Goal: Transaction & Acquisition: Purchase product/service

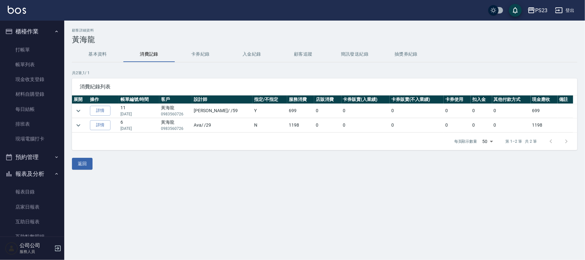
scroll to position [114, 0]
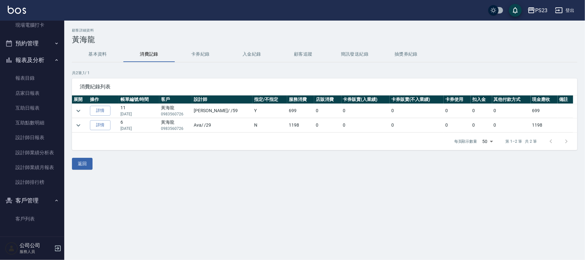
click at [43, 60] on button "報表及分析" at bounding box center [32, 60] width 59 height 17
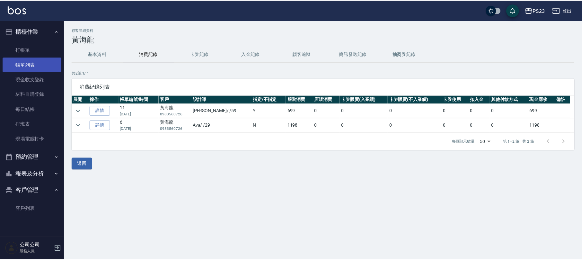
scroll to position [0, 0]
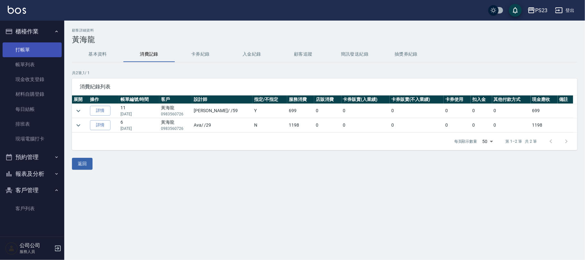
click at [30, 44] on link "打帳單" at bounding box center [32, 49] width 59 height 15
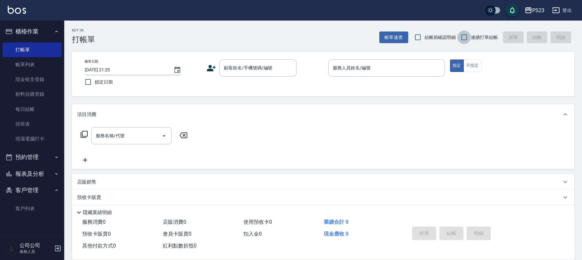
click at [463, 39] on input "連續打單結帳" at bounding box center [463, 37] width 13 height 13
checkbox input "true"
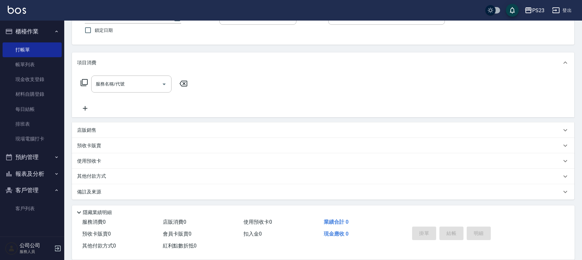
click at [160, 191] on div "備註及來源" at bounding box center [319, 192] width 484 height 7
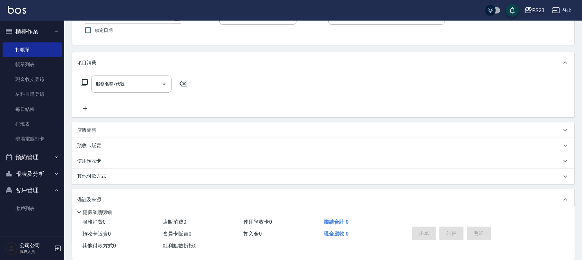
scroll to position [94, 0]
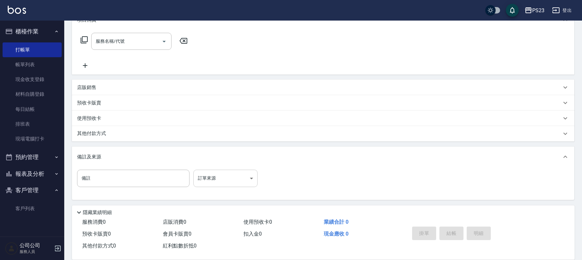
click at [250, 180] on body "PS23 登出 櫃檯作業 打帳單 帳單列表 現金收支登錄 材料自購登錄 每日結帳 排班表 現場電腦打卡 預約管理 預約管理 單日預約紀錄 單週預約紀錄 報表及…" at bounding box center [291, 83] width 582 height 355
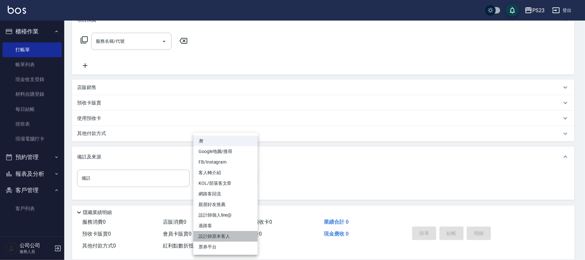
click at [233, 237] on li "設計師原本客人" at bounding box center [225, 236] width 64 height 11
type input "設計師原本客人"
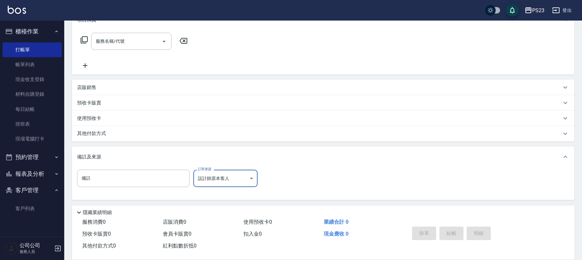
scroll to position [0, 0]
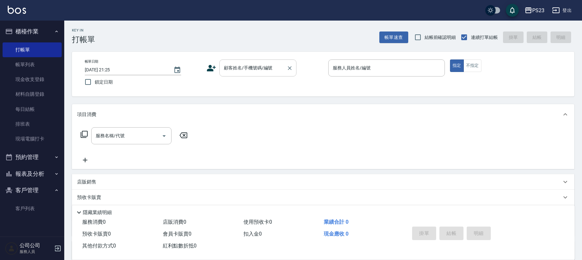
click at [252, 68] on input "顧客姓名/手機號碼/編號" at bounding box center [253, 67] width 62 height 11
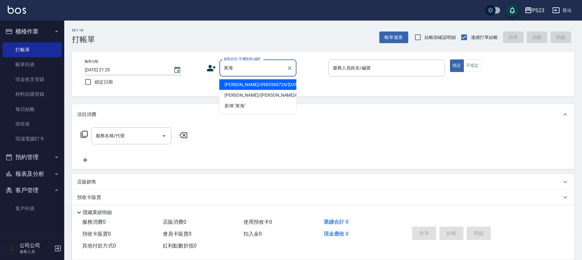
click at [276, 86] on li "[PERSON_NAME]/0983560726/[DATE]" at bounding box center [257, 84] width 77 height 11
type input "[PERSON_NAME]/0983560726/[DATE]"
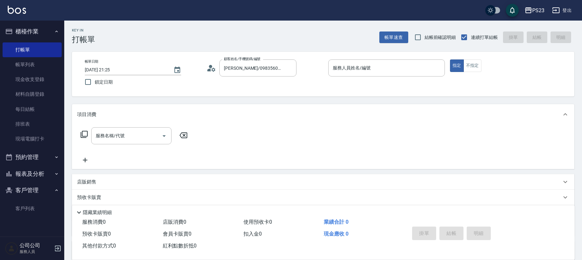
click at [210, 67] on circle at bounding box center [210, 66] width 3 height 3
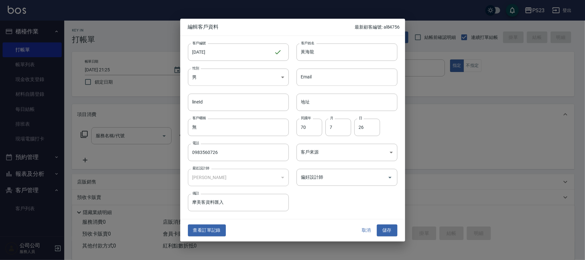
click at [322, 176] on input "偏好設計師" at bounding box center [341, 176] width 85 height 11
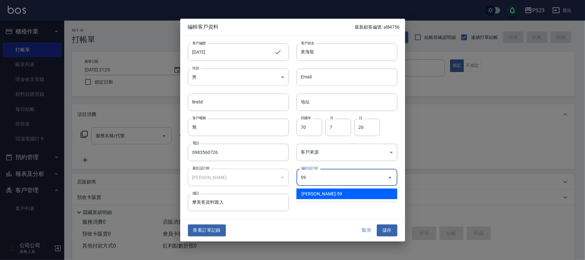
type input "[PERSON_NAME]"
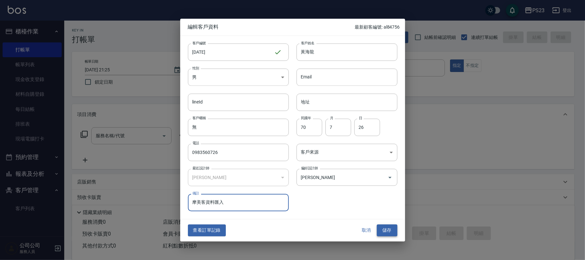
click at [390, 232] on button "儲存" at bounding box center [387, 230] width 21 height 12
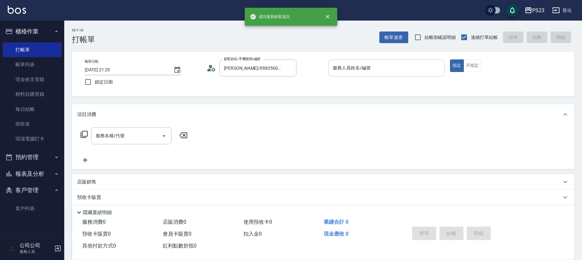
click at [356, 62] on div "服務人員姓名/編號 服務人員姓名/編號" at bounding box center [386, 67] width 117 height 17
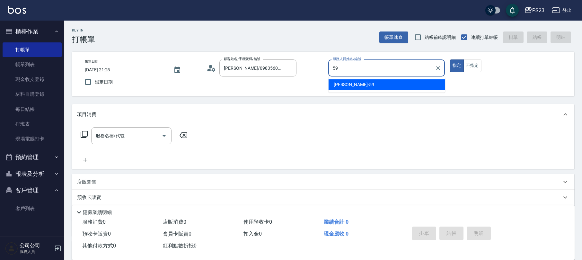
type input "Nanako-59"
type button "true"
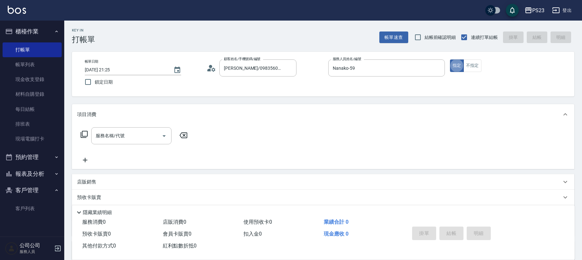
click at [84, 134] on icon at bounding box center [84, 134] width 8 height 8
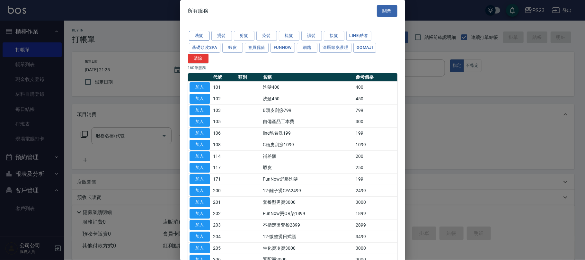
click at [204, 36] on button "洗髮" at bounding box center [199, 36] width 21 height 10
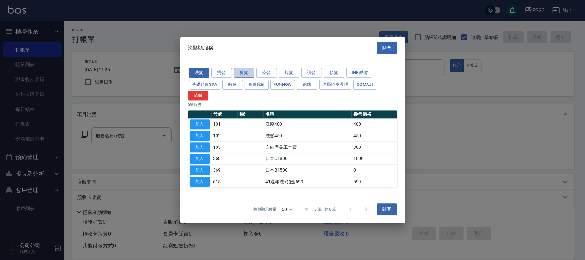
click at [243, 70] on button "剪髮" at bounding box center [244, 73] width 21 height 10
click at [202, 149] on button "加入" at bounding box center [199, 147] width 21 height 10
type input "指定洗+剪髮650(303)"
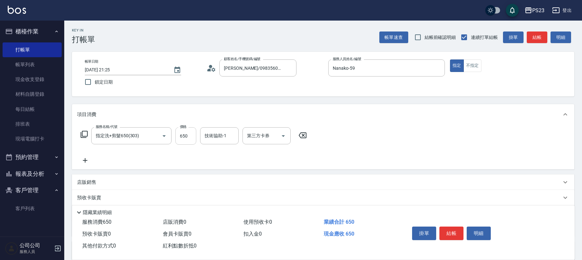
click at [182, 139] on input "650" at bounding box center [185, 135] width 21 height 17
type input "900"
click at [207, 155] on span "青惠 -26" at bounding box center [225, 152] width 40 height 7
type input "青惠-26"
click at [86, 135] on icon at bounding box center [84, 134] width 8 height 8
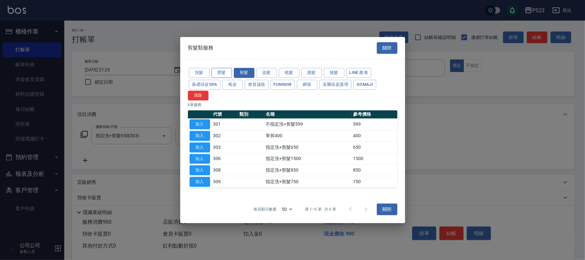
click at [214, 73] on button "燙髮" at bounding box center [221, 73] width 21 height 10
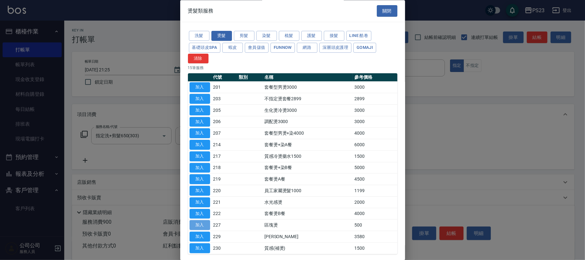
click at [203, 227] on button "加入" at bounding box center [199, 225] width 21 height 10
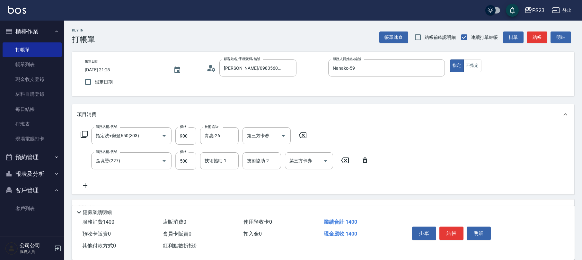
click at [188, 154] on input "500" at bounding box center [185, 160] width 21 height 17
type input "600"
type input "Nanako-59"
click at [449, 226] on button "結帳" at bounding box center [451, 232] width 24 height 13
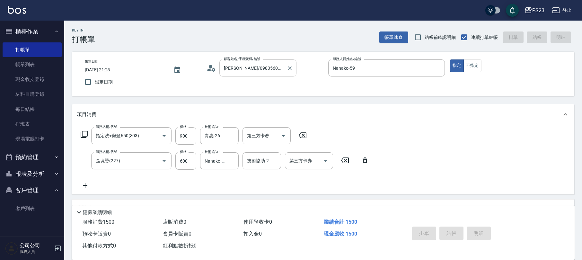
type input "[DATE] 21:27"
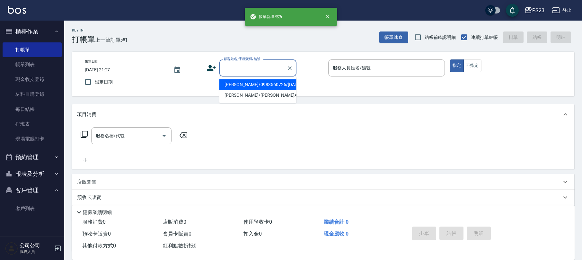
click at [256, 68] on input "顧客姓名/手機號碼/編號" at bounding box center [253, 67] width 62 height 11
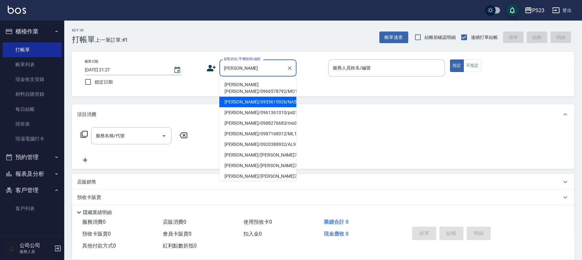
click at [257, 101] on li "[PERSON_NAME]/0935615926/NA591219" at bounding box center [257, 102] width 77 height 11
type input "[PERSON_NAME]/0935615926/NA591219"
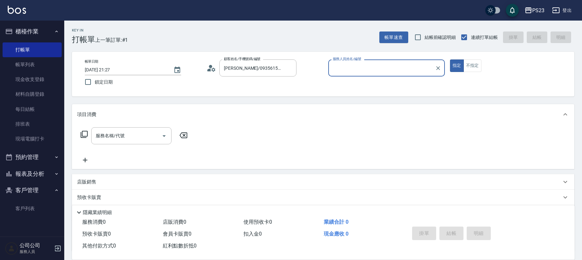
type input "Nanako-59"
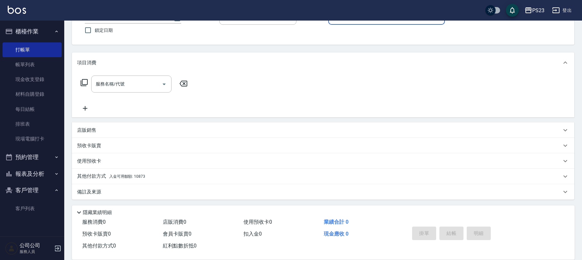
click at [197, 189] on div "備註及來源" at bounding box center [319, 192] width 484 height 7
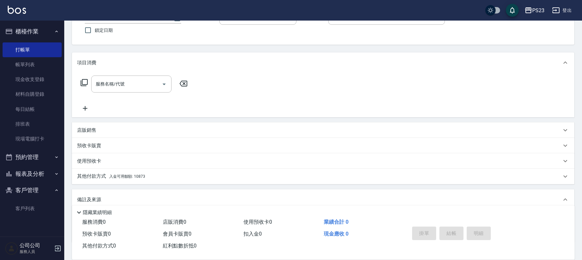
scroll to position [94, 0]
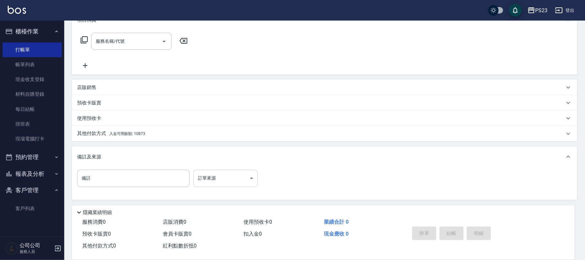
click at [251, 179] on body "PS23 登出 櫃檯作業 打帳單 帳單列表 現金收支登錄 材料自購登錄 每日結帳 排班表 現場電腦打卡 預約管理 預約管理 單日預約紀錄 單週預約紀錄 報表及…" at bounding box center [292, 83] width 585 height 355
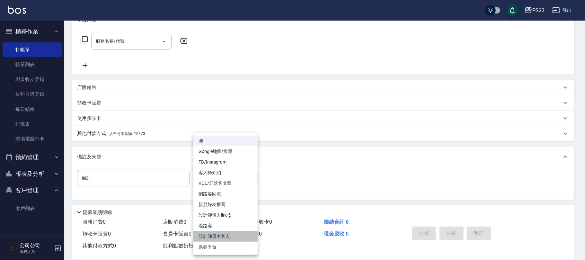
click at [221, 235] on li "設計師原本客人" at bounding box center [225, 236] width 64 height 11
type input "設計師原本客人"
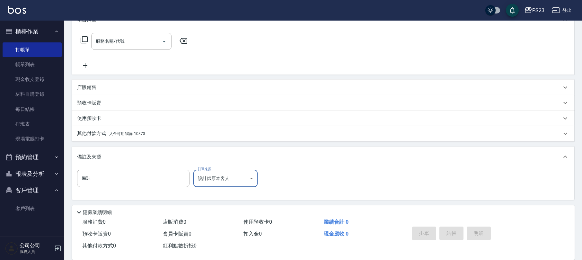
click at [284, 177] on div "備註 備註 訂單來源 設計師原本客人 設計師原本客人 訂單來源" at bounding box center [323, 182] width 492 height 25
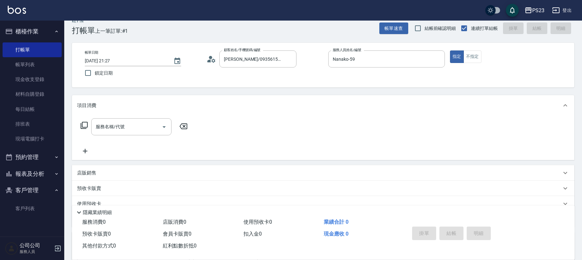
click at [83, 123] on icon at bounding box center [84, 125] width 8 height 8
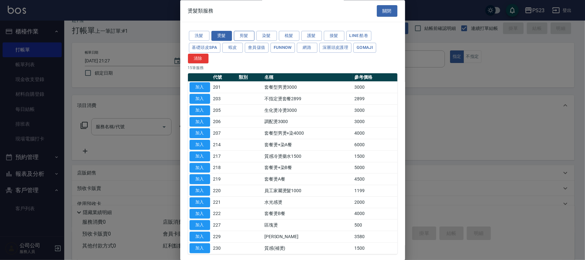
click at [243, 36] on button "剪髮" at bounding box center [244, 36] width 21 height 10
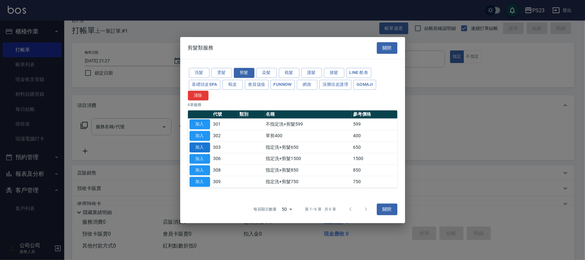
click at [207, 146] on button "加入" at bounding box center [199, 147] width 21 height 10
type input "指定洗+剪髮650(303)"
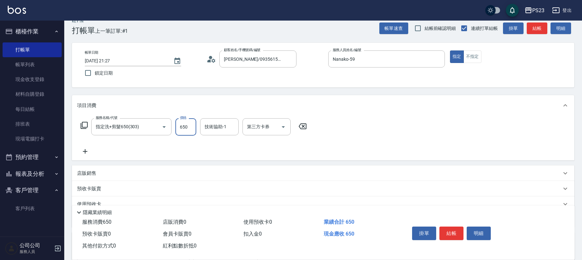
click at [189, 130] on input "650" at bounding box center [185, 126] width 21 height 17
type input "765"
type input "Nanako-59"
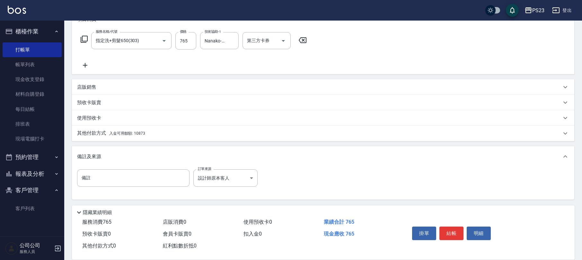
click at [162, 132] on div "其他付款方式 入金可用餘額: 10873" at bounding box center [319, 133] width 484 height 7
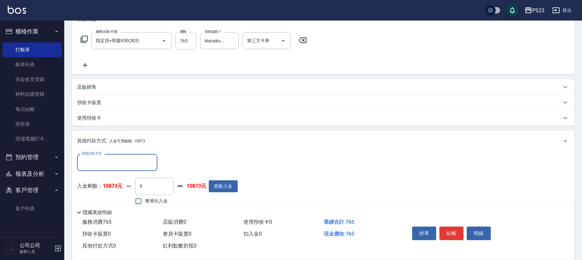
scroll to position [138, 0]
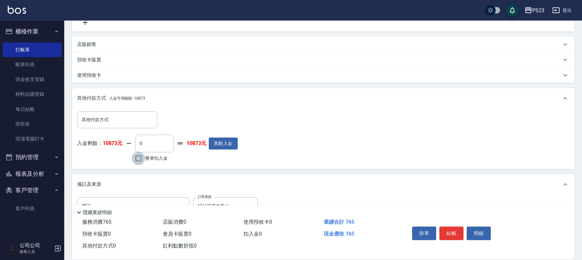
click at [142, 163] on input "整筆扣入金" at bounding box center [138, 158] width 13 height 13
checkbox input "true"
type input "765"
click at [443, 232] on button "結帳" at bounding box center [451, 232] width 24 height 13
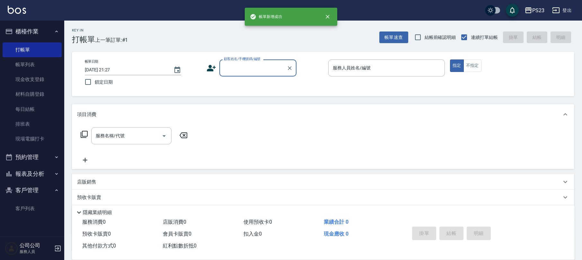
scroll to position [0, 0]
click at [255, 71] on input "顧客姓名/手機號碼/編號" at bounding box center [253, 67] width 62 height 11
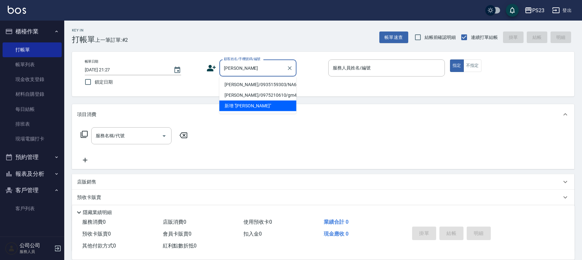
click at [243, 84] on li "[PERSON_NAME]/0935159303/NA640219" at bounding box center [257, 84] width 77 height 11
type input "[PERSON_NAME]/0935159303/NA640219"
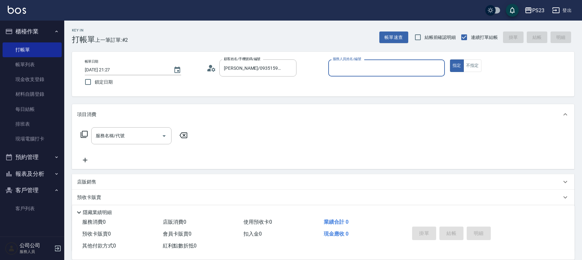
type input "Nanako-59"
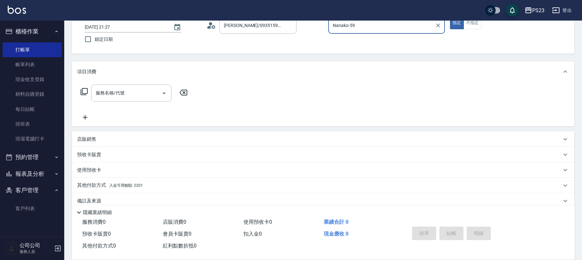
scroll to position [52, 0]
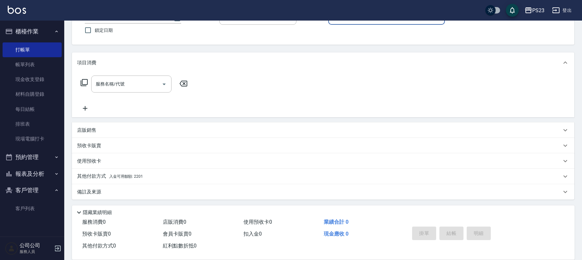
click at [235, 177] on div "其他付款方式 入金可用餘額: 2201" at bounding box center [319, 176] width 484 height 7
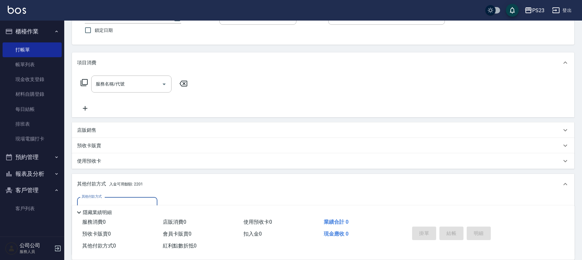
scroll to position [127, 0]
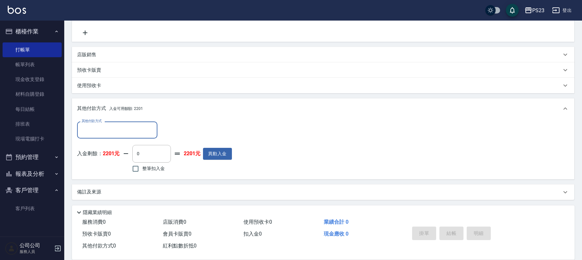
click at [216, 191] on div "備註及來源" at bounding box center [319, 192] width 484 height 7
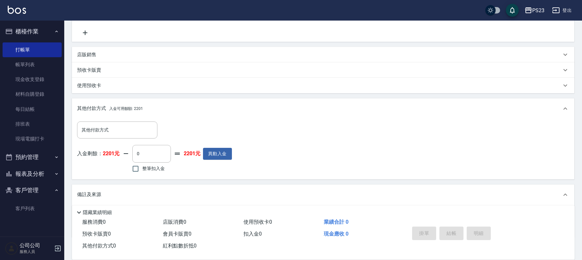
scroll to position [165, 0]
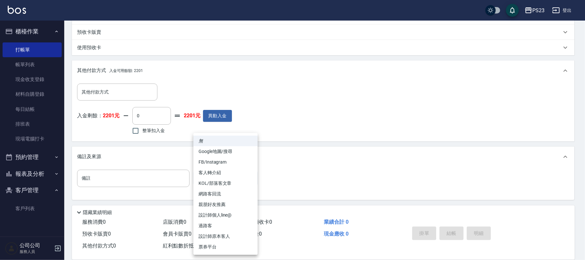
click at [252, 181] on body "PS23 登出 櫃檯作業 打帳單 帳單列表 現金收支登錄 材料自購登錄 每日結帳 排班表 現場電腦打卡 預約管理 預約管理 單日預約紀錄 單週預約紀錄 報表及…" at bounding box center [292, 47] width 585 height 425
click at [228, 234] on li "設計師原本客人" at bounding box center [225, 236] width 64 height 11
type input "設計師原本客人"
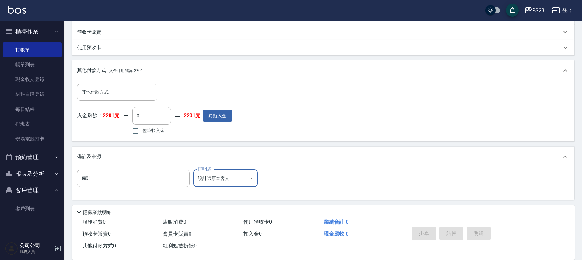
click at [332, 114] on div "其他付款方式 其他付款方式 入金剩餘： 2201元 0 ​ 整筆扣入金 2201元 異動入金" at bounding box center [323, 109] width 492 height 52
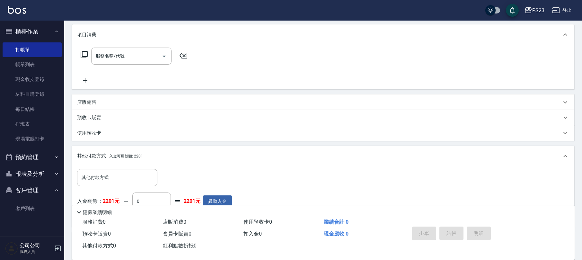
scroll to position [0, 0]
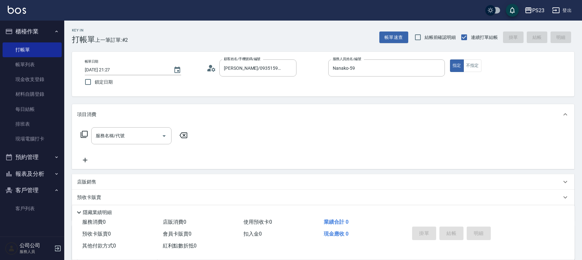
click at [84, 135] on icon at bounding box center [84, 134] width 8 height 8
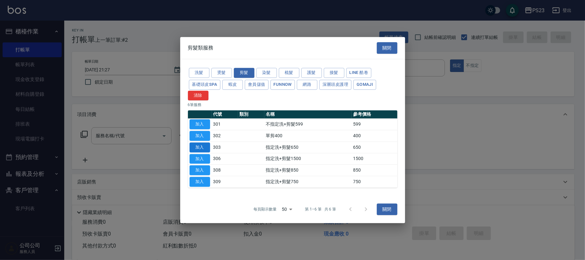
click at [197, 146] on button "加入" at bounding box center [199, 147] width 21 height 10
type input "指定洗+剪髮650(303)"
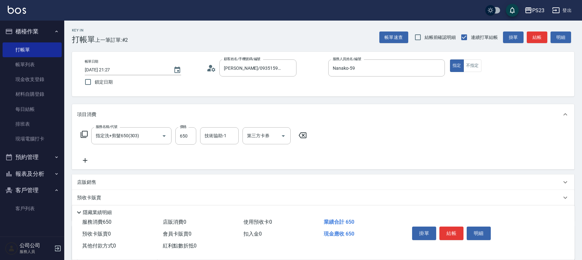
click at [83, 134] on icon at bounding box center [84, 134] width 8 height 8
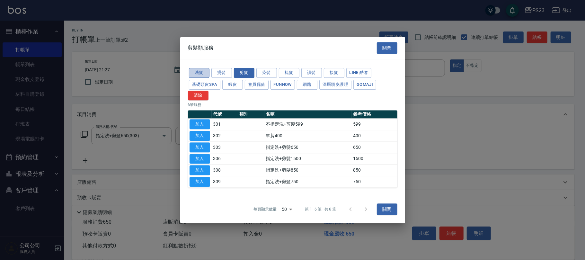
click at [207, 75] on button "洗髮" at bounding box center [199, 73] width 21 height 10
click at [195, 136] on button "加入" at bounding box center [199, 136] width 21 height 10
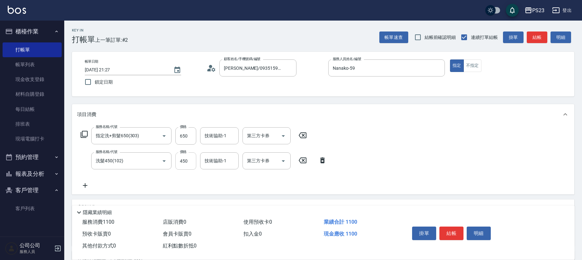
click at [183, 167] on input "450" at bounding box center [185, 160] width 21 height 17
type input "475"
type input "Flora-21"
click at [191, 139] on input "650" at bounding box center [185, 135] width 21 height 17
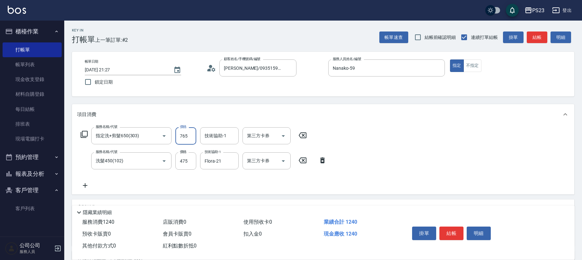
type input "765"
type input "青惠-26"
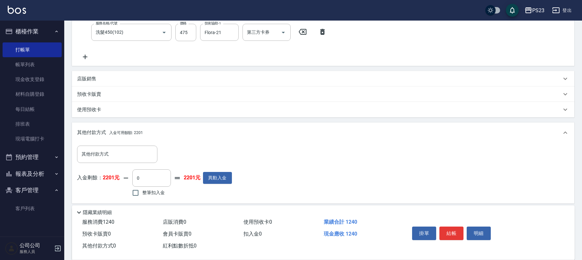
scroll to position [190, 0]
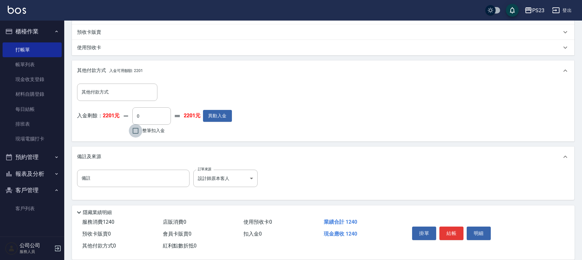
click at [142, 132] on input "整筆扣入金" at bounding box center [135, 130] width 13 height 13
checkbox input "true"
type input "1240"
click at [451, 234] on button "結帳" at bounding box center [451, 232] width 24 height 13
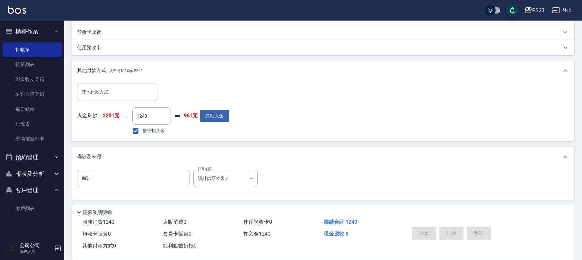
type input "[DATE] 21:28"
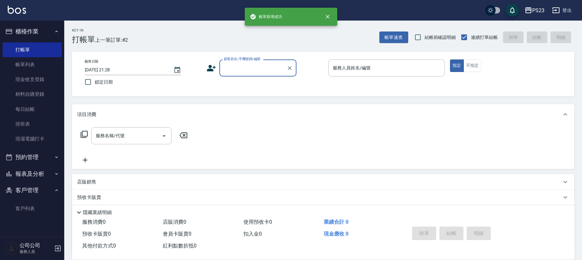
scroll to position [0, 0]
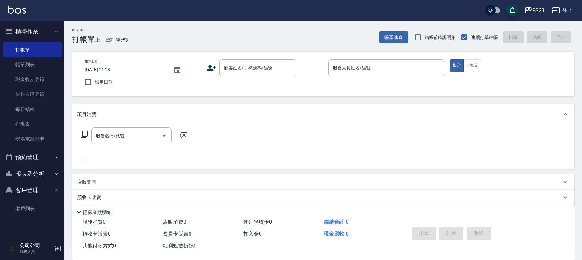
click at [206, 67] on div "帳單日期 [DATE] 21:28 鎖定日期 顧客姓名/手機號碼/編號 顧客姓名/手機號碼/編號 服務人員姓名/編號 服務人員姓名/編號 指定 不指定" at bounding box center [323, 73] width 487 height 29
click at [253, 71] on input "顧客姓名/手機號碼/編號" at bounding box center [253, 67] width 62 height 11
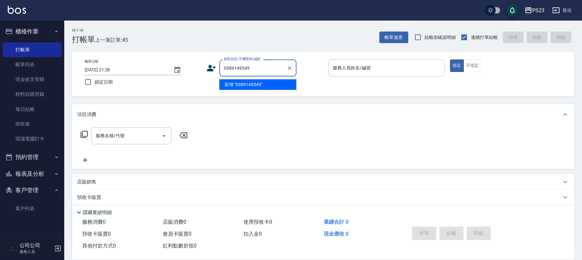
type input "0989149549"
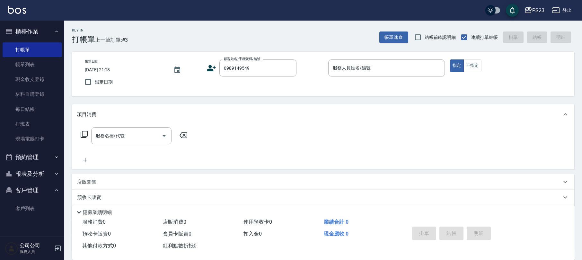
click at [208, 70] on icon at bounding box center [211, 68] width 9 height 6
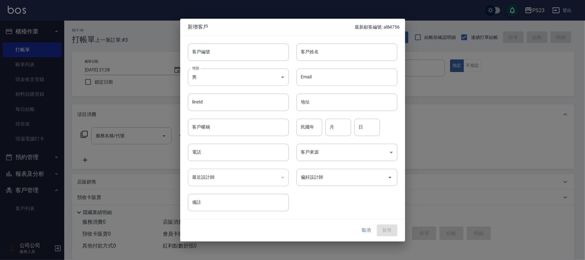
type input "0989149549"
click at [315, 130] on input "民國年" at bounding box center [309, 127] width 26 height 17
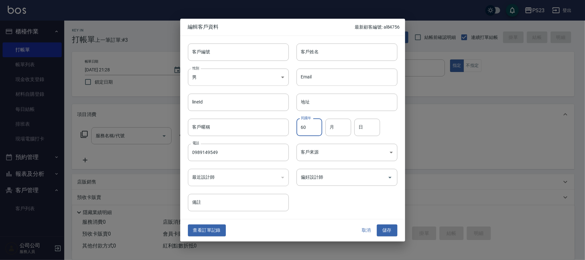
type input "60"
type input "05"
type input "03"
click at [233, 75] on body "PS23 登出 櫃檯作業 打帳單 帳單列表 現金收支登錄 材料自購登錄 每日結帳 排班表 現場電腦打卡 預約管理 預約管理 單日預約紀錄 單週預約紀錄 報表及…" at bounding box center [292, 156] width 585 height 312
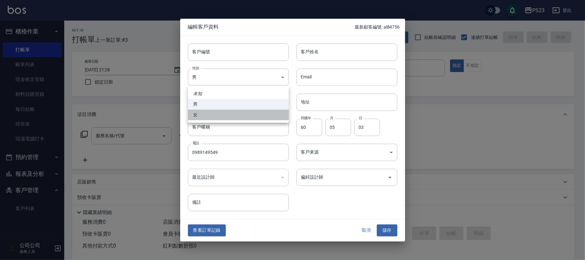
click at [212, 118] on li "女" at bounding box center [238, 115] width 101 height 11
type input "[DEMOGRAPHIC_DATA]"
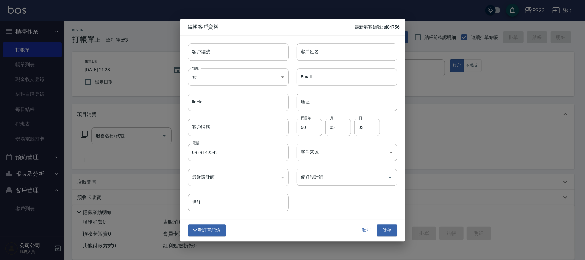
click at [239, 43] on div "客戶編號 客戶編號" at bounding box center [234, 48] width 109 height 25
click at [238, 55] on input "客戶編號" at bounding box center [238, 51] width 101 height 17
type input "do0503"
click at [298, 53] on div "客戶姓名 客戶姓名" at bounding box center [343, 48] width 109 height 25
click at [311, 57] on input "客戶姓名" at bounding box center [346, 51] width 101 height 17
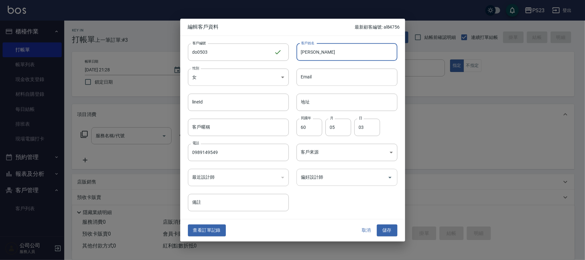
click at [390, 179] on icon "Open" at bounding box center [390, 177] width 8 height 8
type input "[PERSON_NAME]"
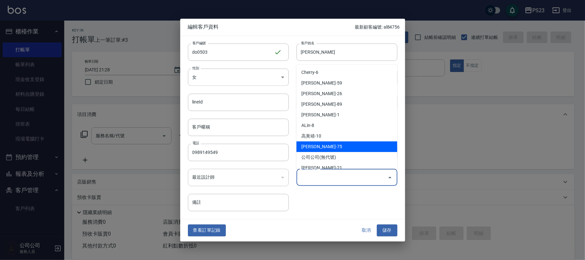
click at [336, 144] on li "[PERSON_NAME]-75" at bounding box center [346, 146] width 101 height 11
type input "黃子芸"
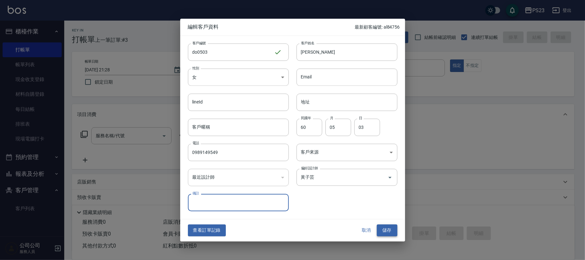
click at [387, 235] on button "儲存" at bounding box center [387, 230] width 21 height 12
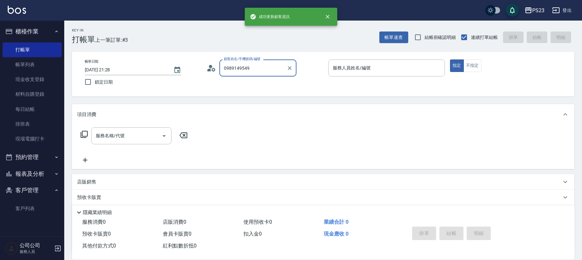
drag, startPoint x: 249, startPoint y: 68, endPoint x: 204, endPoint y: 60, distance: 45.0
click at [204, 60] on div "帳單日期 [DATE] 21:28 鎖定日期 顧客姓名/手機號碼/編號 0989149549 顧客姓名/手機號碼/編號 服務人員姓名/編號 服務人員姓名/編號…" at bounding box center [323, 73] width 487 height 29
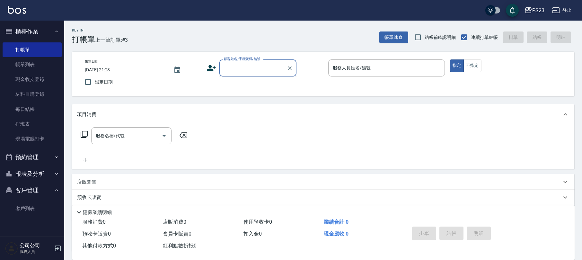
click at [229, 70] on input "顧客姓名/手機號碼/編號" at bounding box center [253, 67] width 62 height 11
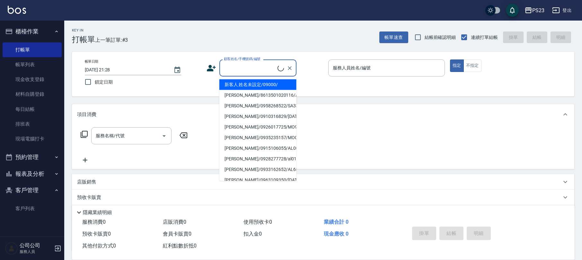
paste input "0989149549"
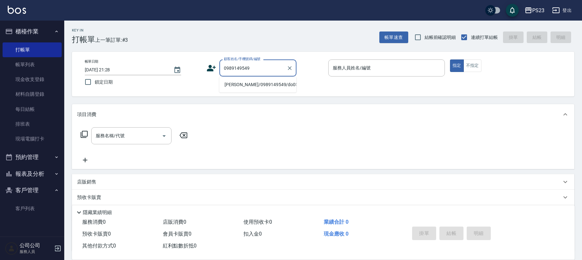
click at [266, 84] on li "[PERSON_NAME]/0989149549/do0503" at bounding box center [257, 84] width 77 height 11
type input "[PERSON_NAME]/0989149549/do0503"
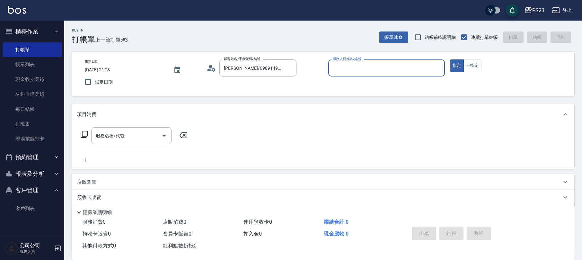
type input "Donna-75"
click at [474, 67] on button "不指定" at bounding box center [472, 65] width 18 height 13
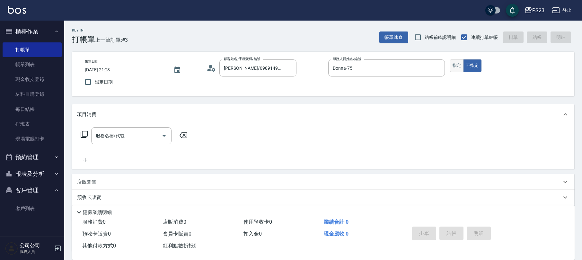
click at [460, 63] on button "指定" at bounding box center [457, 65] width 14 height 13
click at [212, 70] on icon at bounding box center [213, 69] width 4 height 4
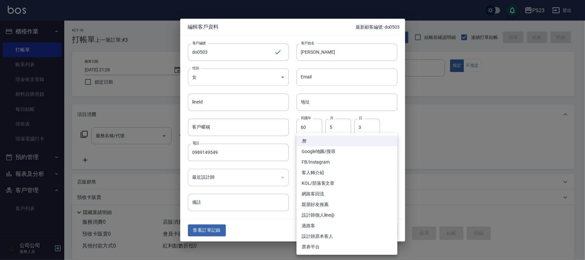
click at [388, 152] on body "PS23 登出 櫃檯作業 打帳單 帳單列表 現金收支登錄 材料自購登錄 每日結帳 排班表 現場電腦打卡 預約管理 預約管理 單日預約紀錄 單週預約紀錄 報表及…" at bounding box center [292, 156] width 585 height 312
click at [340, 161] on li "FB/Instagram" at bounding box center [346, 162] width 101 height 11
type input "FB/Instagram"
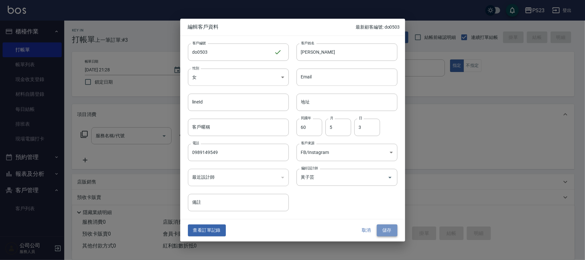
click at [386, 225] on button "儲存" at bounding box center [387, 230] width 21 height 12
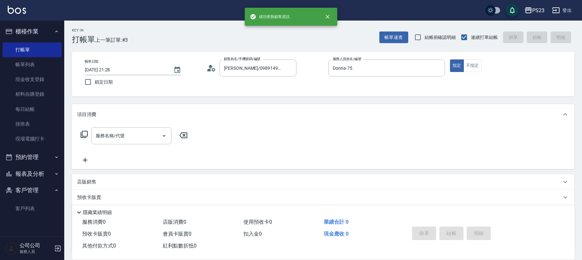
scroll to position [52, 0]
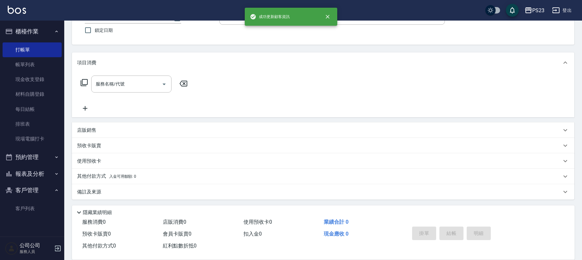
click at [87, 80] on icon at bounding box center [84, 83] width 8 height 8
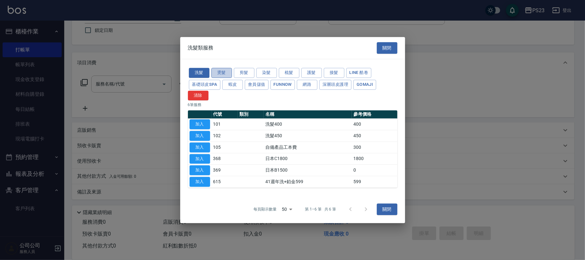
click at [230, 73] on button "燙髮" at bounding box center [221, 73] width 21 height 10
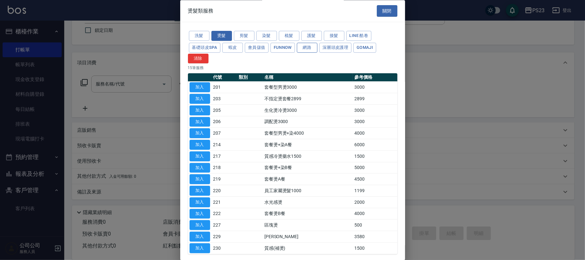
click at [312, 45] on button "網路" at bounding box center [307, 48] width 21 height 10
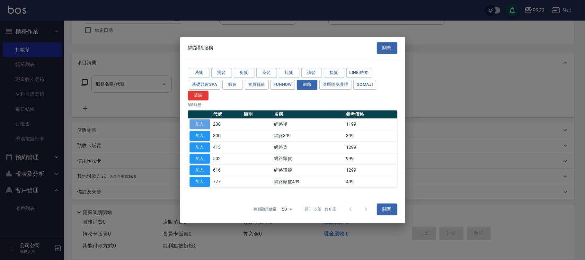
click at [198, 121] on button "加入" at bounding box center [199, 124] width 21 height 10
type input "網路燙(208)"
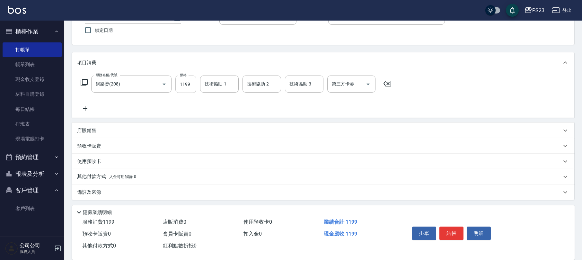
click at [192, 80] on input "1199" at bounding box center [185, 83] width 21 height 17
type input "1799"
type input "Donna-75"
click at [204, 171] on div "其他付款方式 入金可用餘額: 0" at bounding box center [323, 176] width 502 height 15
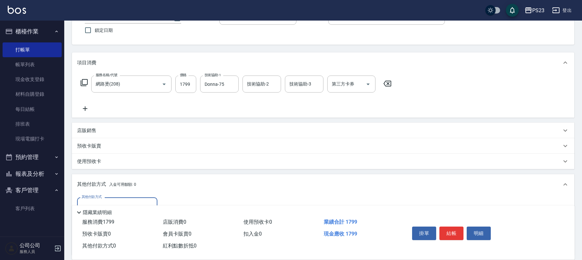
scroll to position [127, 0]
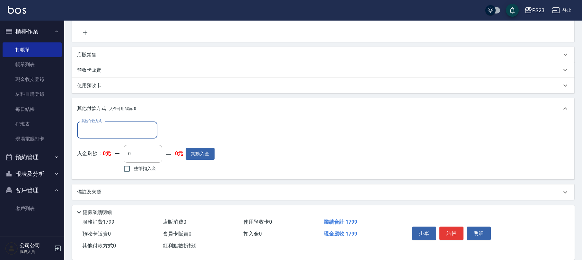
click at [174, 196] on div "備註及來源" at bounding box center [323, 191] width 502 height 15
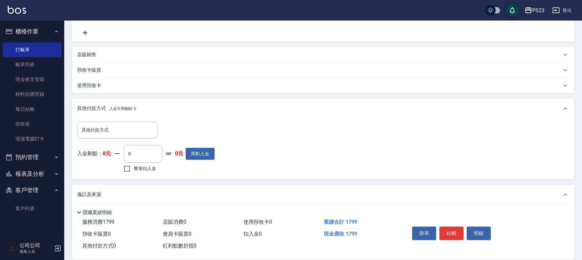
scroll to position [165, 0]
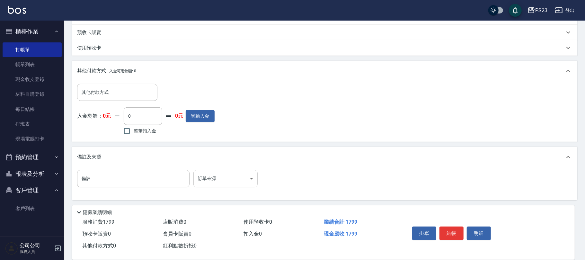
click at [250, 180] on body "PS23 登出 櫃檯作業 打帳單 帳單列表 現金收支登錄 材料自購登錄 每日結帳 排班表 現場電腦打卡 預約管理 預約管理 單日預約紀錄 單週預約紀錄 報表及…" at bounding box center [292, 48] width 585 height 426
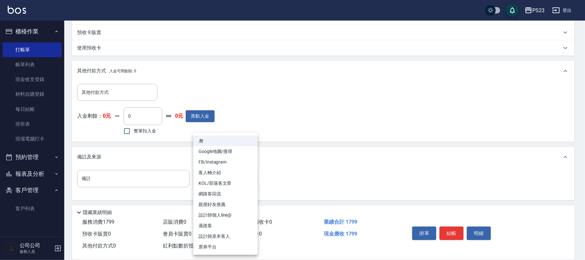
click at [234, 160] on li "FB/Instagram" at bounding box center [225, 162] width 64 height 11
type input "FB/Instagram"
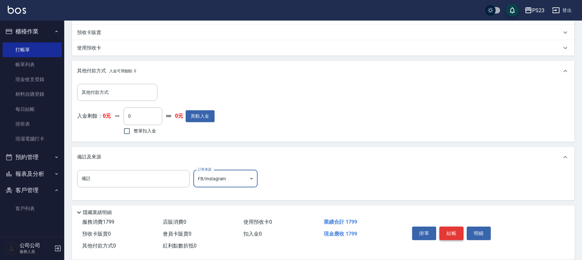
click at [454, 231] on button "結帳" at bounding box center [451, 232] width 24 height 13
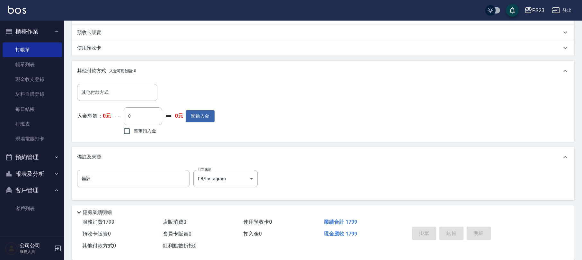
type input "[DATE] 21:31"
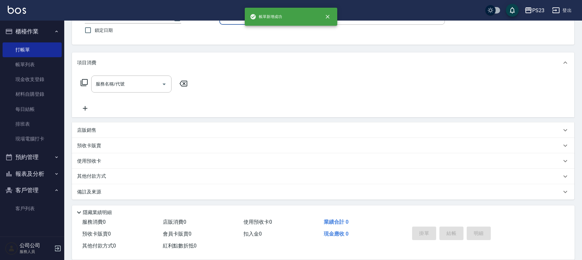
scroll to position [0, 0]
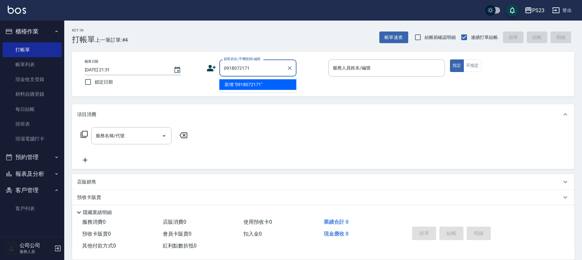
click at [257, 84] on li "新增 "0918072171"" at bounding box center [257, 84] width 77 height 11
type input "0918072171"
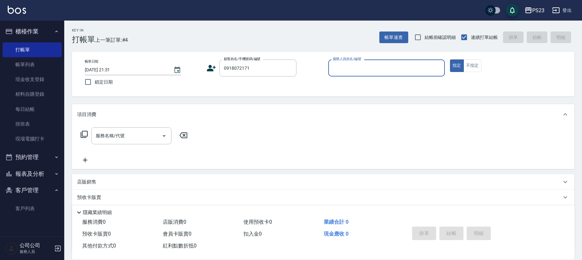
click at [210, 67] on icon at bounding box center [211, 68] width 9 height 6
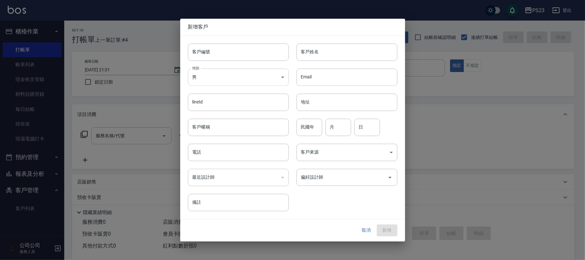
type input "0918072171"
click at [224, 75] on body "PS23 登出 櫃檯作業 打帳單 帳單列表 現金收支登錄 材料自購登錄 每日結帳 排班表 現場電腦打卡 預約管理 預約管理 單日預約紀錄 單週預約紀錄 報表及…" at bounding box center [292, 156] width 585 height 312
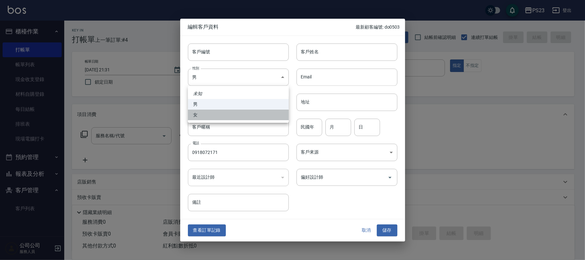
click at [214, 115] on li "女" at bounding box center [238, 115] width 101 height 11
type input "[DEMOGRAPHIC_DATA]"
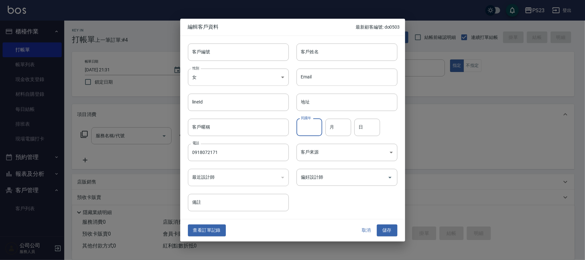
click at [312, 124] on input "民國年" at bounding box center [309, 127] width 26 height 17
type input "60"
click at [331, 128] on input "月" at bounding box center [338, 127] width 26 height 17
type input "01"
type input "21"
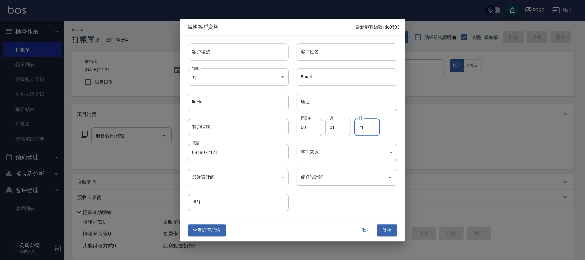
click at [220, 49] on input "客戶編號" at bounding box center [238, 51] width 101 height 17
type input "dod0121"
click at [343, 53] on input "客戶姓名" at bounding box center [346, 51] width 101 height 17
type input "曾于岱"
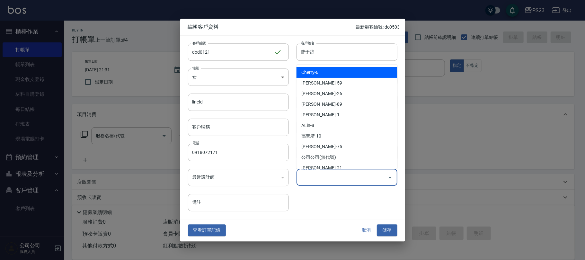
click at [321, 181] on input "偏好設計師" at bounding box center [341, 176] width 85 height 11
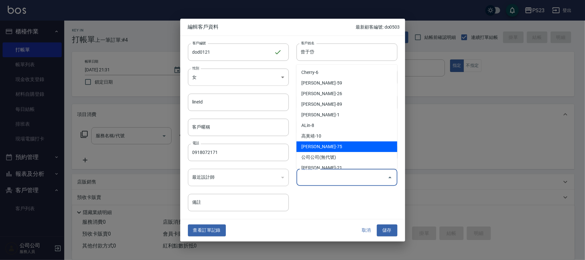
click at [325, 145] on li "[PERSON_NAME]-75" at bounding box center [346, 146] width 101 height 11
type input "黃子芸"
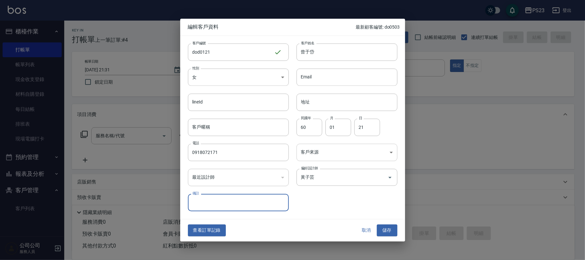
click at [387, 151] on body "PS23 登出 櫃檯作業 打帳單 帳單列表 現金收支登錄 材料自購登錄 每日結帳 排班表 現場電腦打卡 預約管理 預約管理 單日預約紀錄 單週預約紀錄 報表及…" at bounding box center [292, 156] width 585 height 312
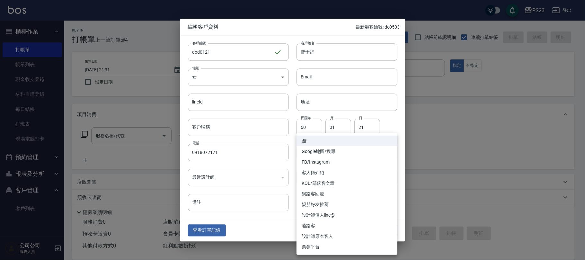
click at [339, 161] on li "FB/Instagram" at bounding box center [346, 162] width 101 height 11
type input "FB/Instagram"
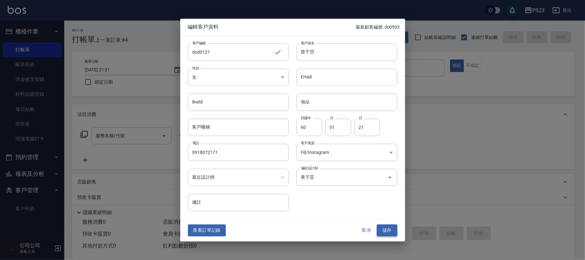
click at [394, 232] on button "儲存" at bounding box center [387, 230] width 21 height 12
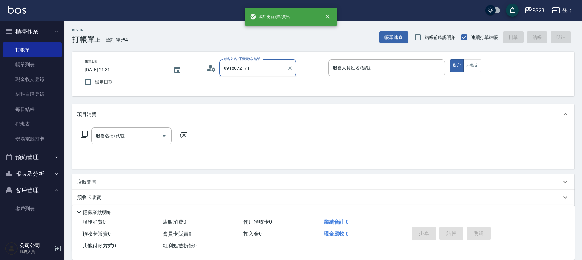
drag, startPoint x: 268, startPoint y: 69, endPoint x: 219, endPoint y: 69, distance: 48.5
click at [219, 69] on div "0918072171 顧客姓名/手機號碼/編號" at bounding box center [257, 67] width 77 height 17
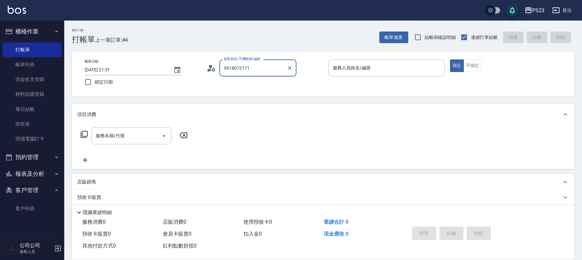
drag, startPoint x: 243, startPoint y: 74, endPoint x: 235, endPoint y: 68, distance: 9.2
click at [235, 68] on input "0918072171" at bounding box center [253, 67] width 62 height 11
click at [242, 72] on input "顧客姓名/手機號碼/編號" at bounding box center [253, 67] width 62 height 11
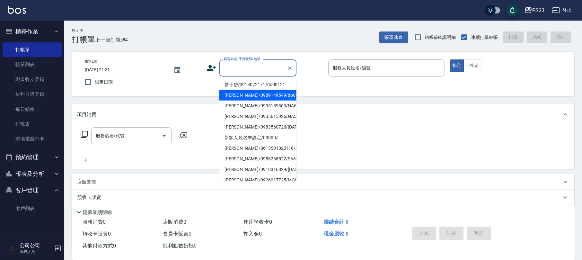
paste input "0918072171"
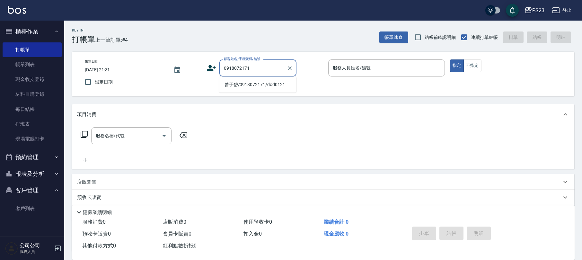
click at [264, 83] on li "曾于岱/0918072171/dod0121" at bounding box center [257, 84] width 77 height 11
type input "曾于岱/0918072171/dod0121"
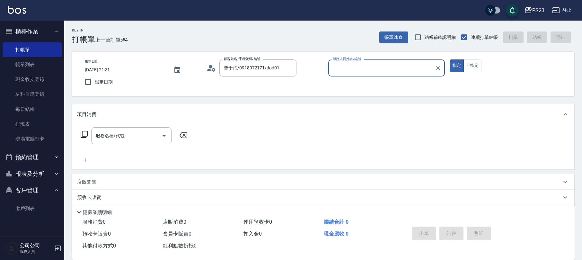
type input "Donna-75"
click at [87, 133] on icon at bounding box center [84, 134] width 7 height 7
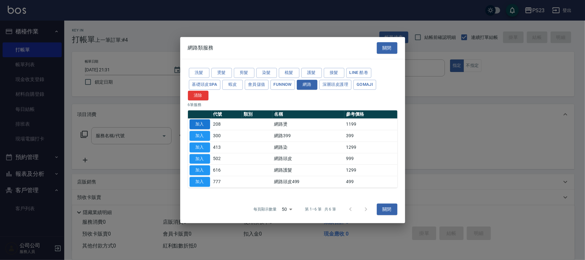
click at [198, 123] on button "加入" at bounding box center [199, 124] width 21 height 10
type input "網路燙(208)"
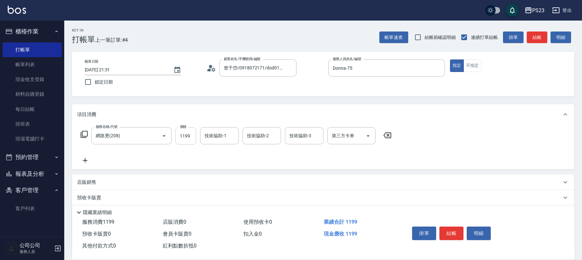
click at [190, 135] on input "1199" at bounding box center [185, 135] width 21 height 17
click at [193, 139] on input "1799" at bounding box center [185, 135] width 21 height 17
type input "1599"
type input "Donna-75"
type input "Flora-21"
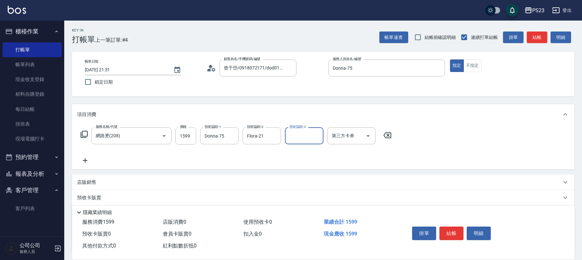
click at [84, 134] on icon at bounding box center [84, 134] width 8 height 8
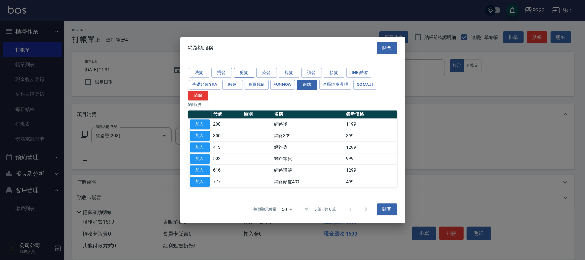
click at [243, 72] on button "剪髮" at bounding box center [244, 73] width 21 height 10
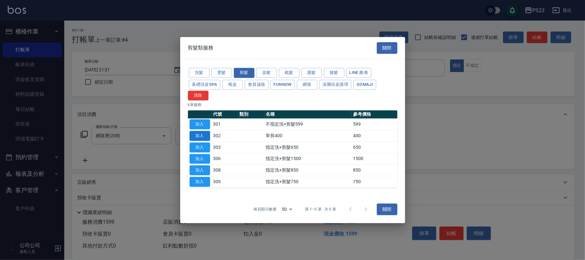
click at [207, 132] on button "加入" at bounding box center [199, 136] width 21 height 10
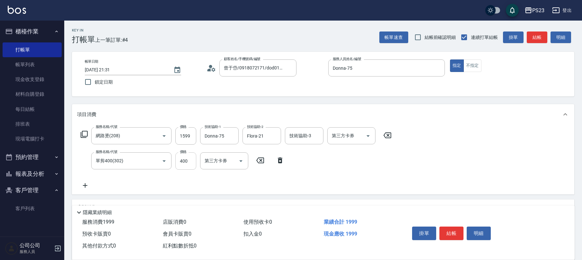
click at [189, 160] on input "400" at bounding box center [185, 160] width 21 height 17
type input "499"
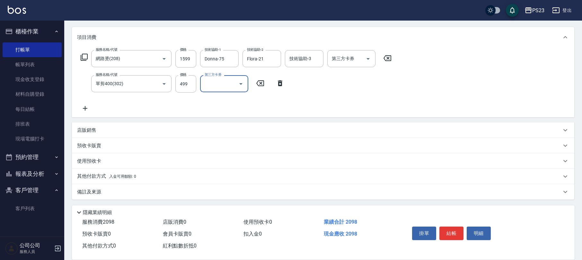
click at [172, 193] on div "備註及來源" at bounding box center [319, 192] width 484 height 7
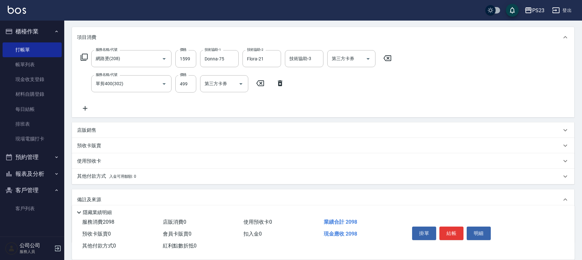
scroll to position [120, 0]
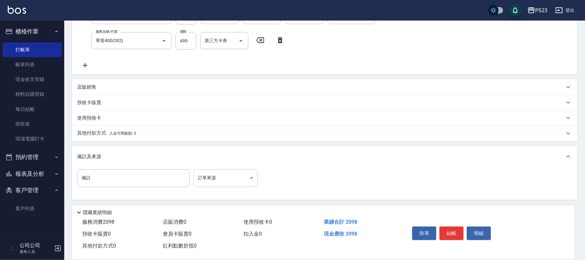
click at [250, 177] on body "PS23 登出 櫃檯作業 打帳單 帳單列表 現金收支登錄 材料自購登錄 每日結帳 排班表 現場電腦打卡 預約管理 預約管理 單日預約紀錄 單週預約紀錄 報表及…" at bounding box center [292, 70] width 585 height 380
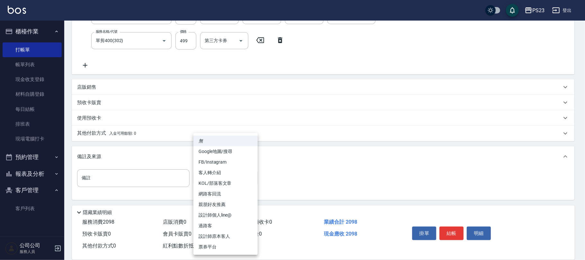
click at [225, 163] on li "FB/Instagram" at bounding box center [225, 162] width 64 height 11
type input "FB/Instagram"
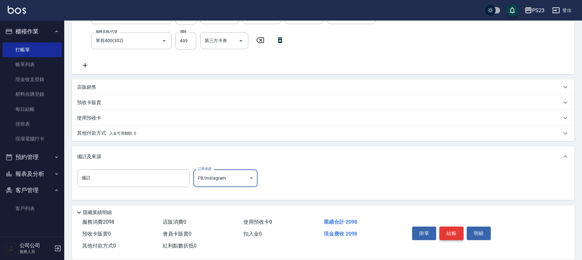
click at [454, 232] on button "結帳" at bounding box center [451, 232] width 24 height 13
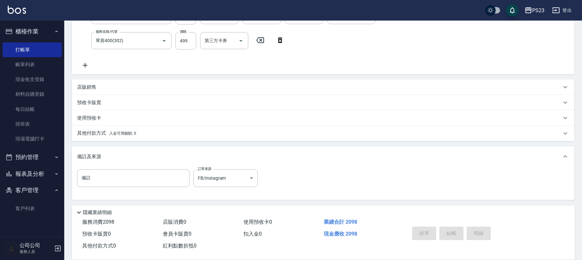
type input "[DATE] 21:33"
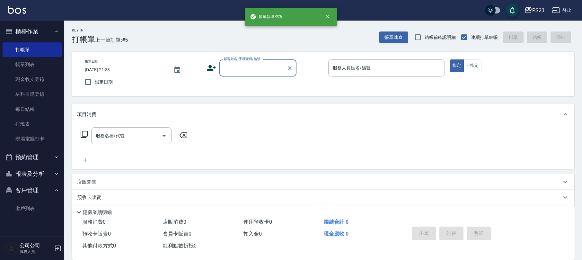
scroll to position [0, 0]
click at [255, 68] on input "顧客姓名/手機號碼/編號" at bounding box center [253, 67] width 62 height 11
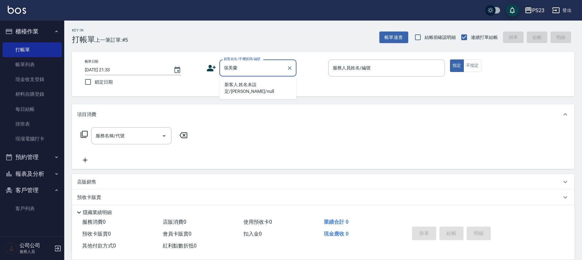
click at [274, 87] on li "新客人 姓名未設定/[PERSON_NAME]/null" at bounding box center [257, 87] width 77 height 17
type input "新客人 姓名未設定/[PERSON_NAME]/null"
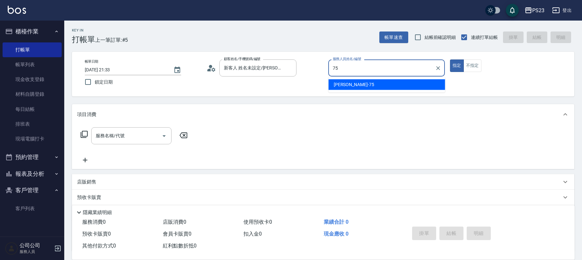
type input "Donna-75"
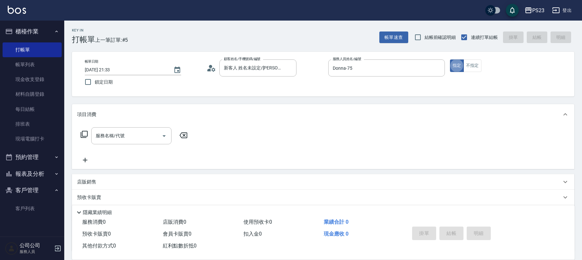
scroll to position [52, 0]
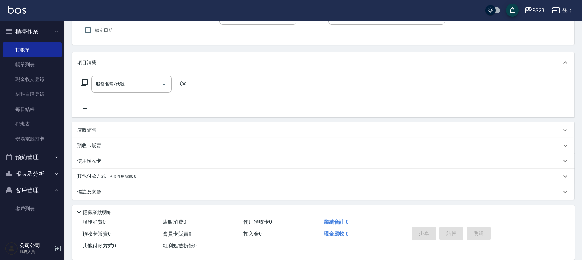
click at [84, 82] on icon at bounding box center [84, 83] width 8 height 8
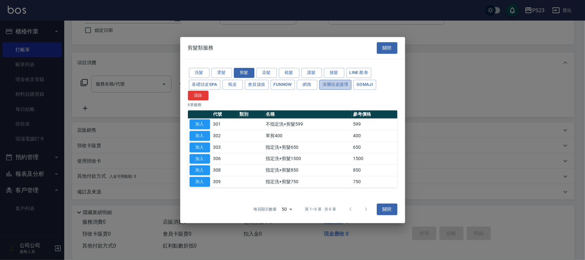
click at [329, 87] on button "深層頭皮護理" at bounding box center [335, 85] width 32 height 10
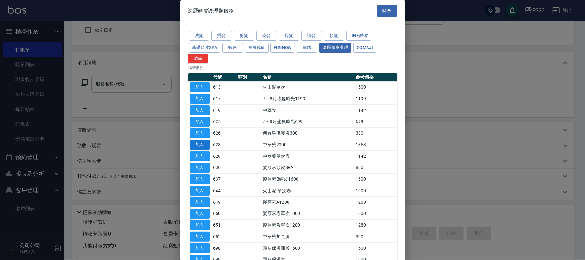
click at [194, 143] on button "加入" at bounding box center [199, 145] width 21 height 10
type input "中草藥2000(628)"
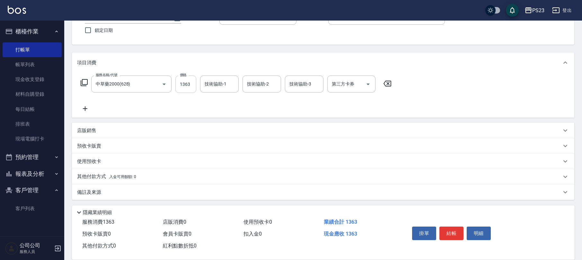
click at [188, 85] on input "1363" at bounding box center [185, 83] width 21 height 17
type input "1955"
type input "Donna-75"
click at [455, 231] on button "結帳" at bounding box center [451, 232] width 24 height 13
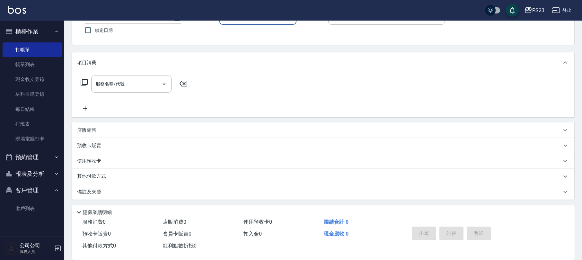
scroll to position [0, 0]
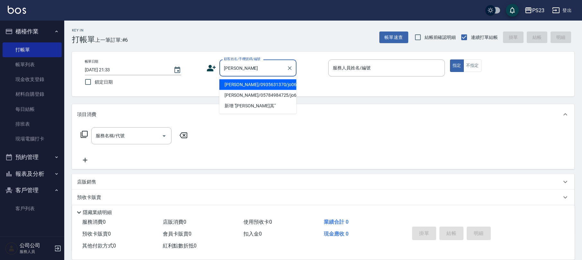
click at [277, 86] on li "[PERSON_NAME]/0935631370/jo0650601" at bounding box center [257, 84] width 77 height 11
type input "[PERSON_NAME]/0935631370/jo0650601"
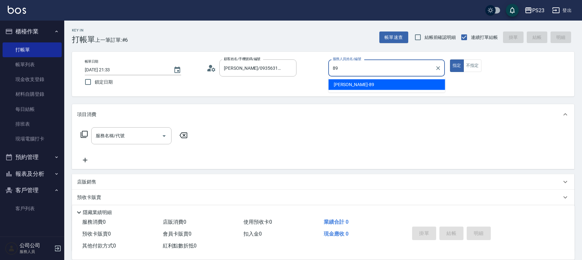
type input "[PERSON_NAME]-89"
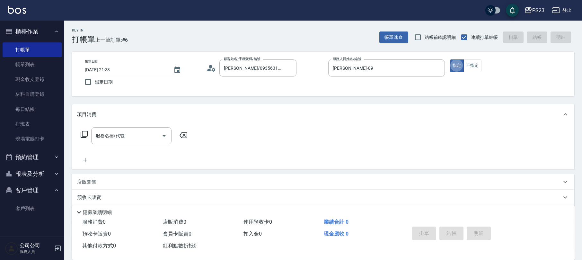
scroll to position [52, 0]
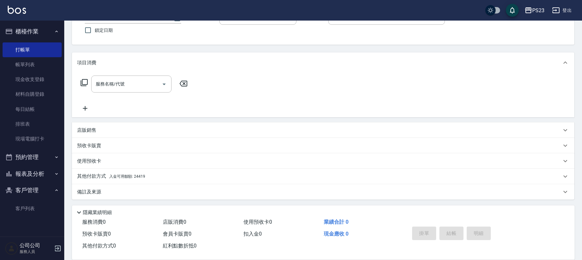
click at [85, 83] on icon at bounding box center [84, 83] width 8 height 8
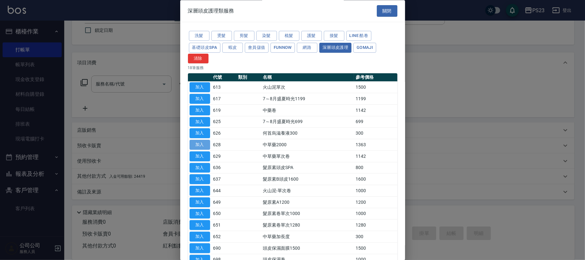
click at [197, 147] on button "加入" at bounding box center [199, 145] width 21 height 10
type input "中草藥2000(628)"
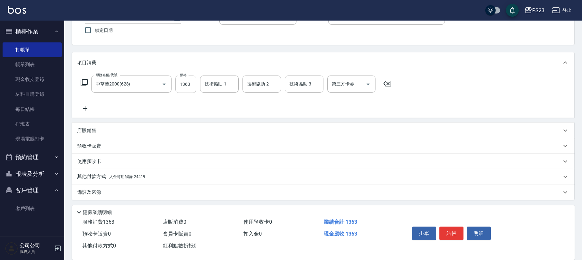
click at [189, 85] on input "1363" at bounding box center [185, 83] width 21 height 17
type input "1500"
type input "Flora-21"
click at [80, 83] on div "服務名稱/代號 中草藥2000(628) 服務名稱/代號 價格 1500 價格 技術協助-1 Flora-21 技術協助-1 技術協助-2 技術協助-2 技術…" at bounding box center [236, 83] width 318 height 17
click at [81, 83] on icon at bounding box center [84, 83] width 8 height 8
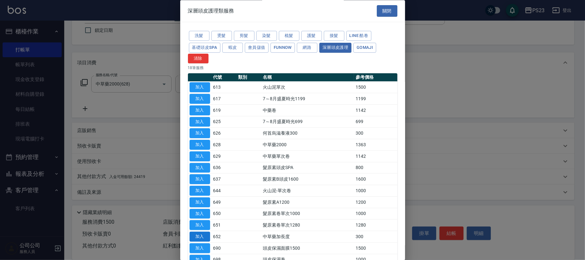
click at [198, 238] on button "加入" at bounding box center [199, 237] width 21 height 10
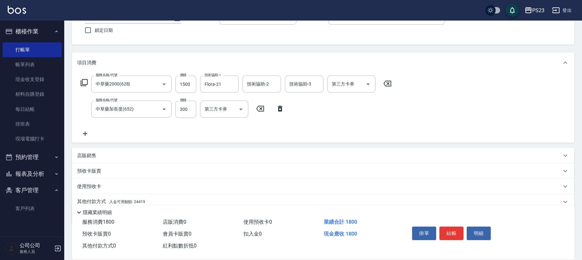
scroll to position [77, 0]
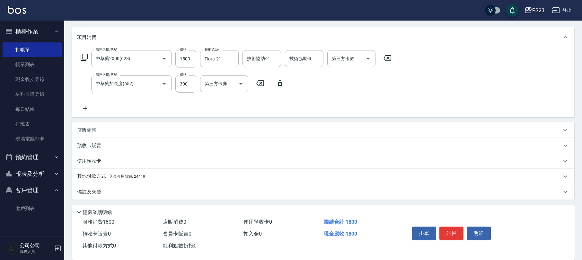
click at [151, 178] on div "其他付款方式 入金可用餘額: 24419" at bounding box center [319, 176] width 484 height 7
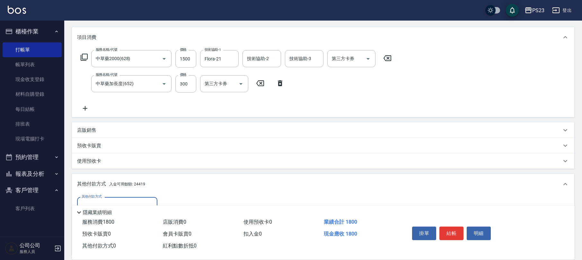
scroll to position [152, 0]
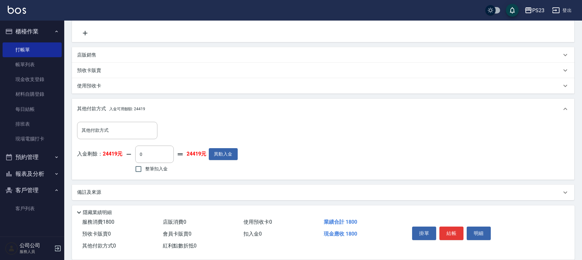
click at [147, 171] on span "整筆扣入金" at bounding box center [156, 168] width 22 height 7
click at [145, 171] on input "整筆扣入金" at bounding box center [138, 168] width 13 height 13
checkbox input "true"
type input "1800"
click at [452, 230] on button "結帳" at bounding box center [451, 232] width 24 height 13
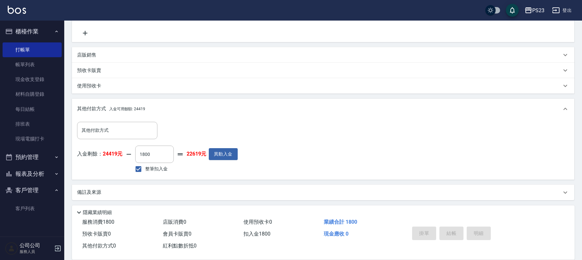
type input "[DATE] 21:34"
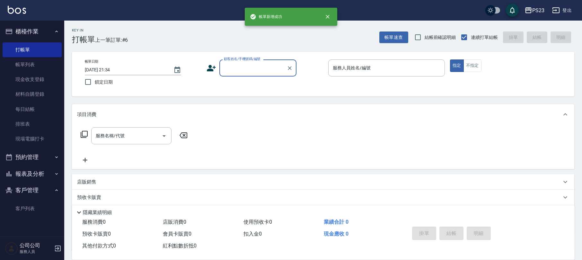
scroll to position [0, 0]
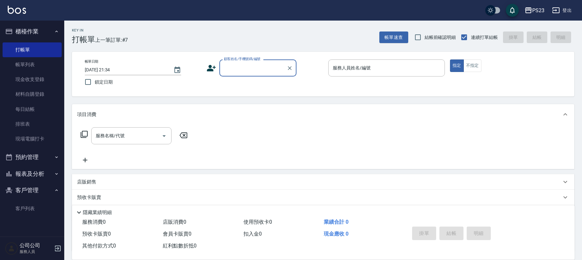
click at [243, 69] on input "顧客姓名/手機號碼/編號" at bounding box center [253, 67] width 62 height 11
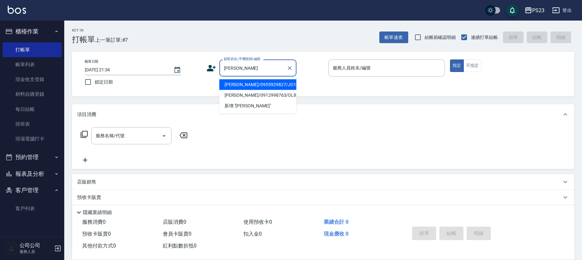
click at [271, 85] on li "[PERSON_NAME]/0955929827/JO129" at bounding box center [257, 84] width 77 height 11
type input "[PERSON_NAME]/0955929827/JO129"
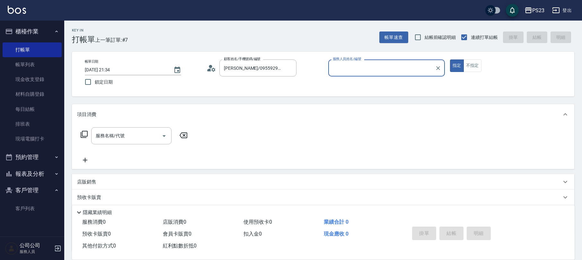
type input "[PERSON_NAME]-89"
click at [83, 134] on icon at bounding box center [84, 134] width 8 height 8
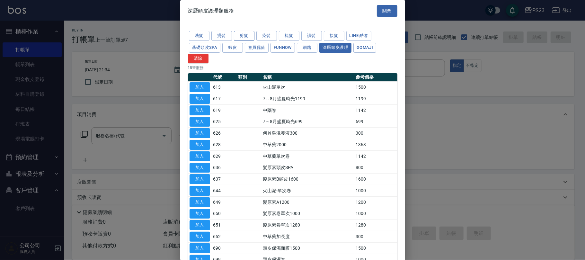
click at [242, 37] on button "剪髮" at bounding box center [244, 36] width 21 height 10
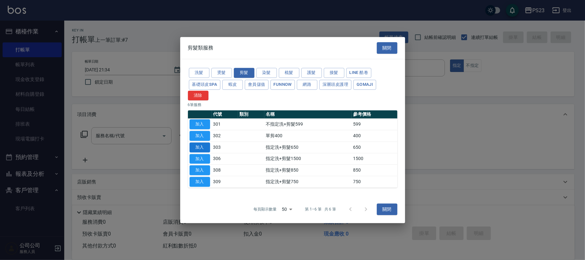
click at [208, 144] on button "加入" at bounding box center [199, 147] width 21 height 10
type input "指定洗+剪髮650(303)"
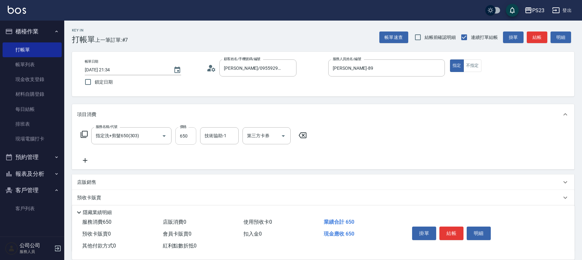
click at [191, 141] on input "650" at bounding box center [185, 135] width 21 height 17
type input "1500"
type input "青惠-26"
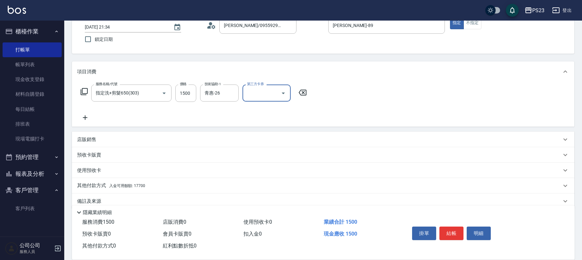
click at [159, 183] on div "其他付款方式 入金可用餘額: 17700" at bounding box center [319, 185] width 484 height 7
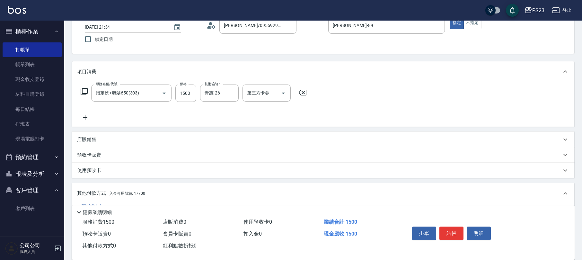
scroll to position [127, 0]
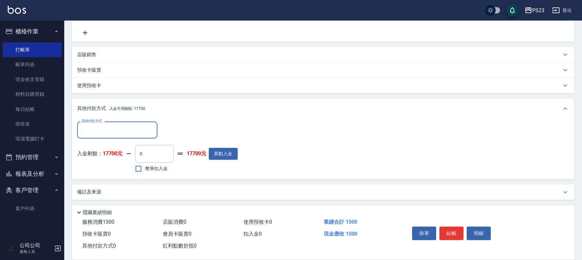
click at [139, 167] on input "整筆扣入金" at bounding box center [138, 168] width 13 height 13
checkbox input "true"
type input "1500"
click at [184, 189] on div "備註及來源" at bounding box center [319, 192] width 484 height 7
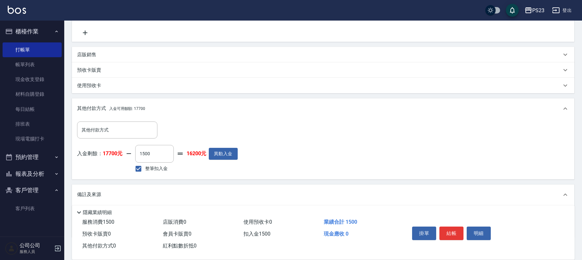
scroll to position [165, 0]
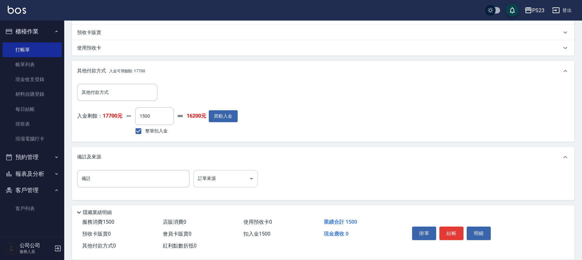
click at [252, 179] on body "PS23 登出 櫃檯作業 打帳單 帳單列表 現金收支登錄 材料自購登錄 每日結帳 排班表 現場電腦打卡 預約管理 預約管理 單日預約紀錄 單週預約紀錄 報表及…" at bounding box center [291, 48] width 582 height 426
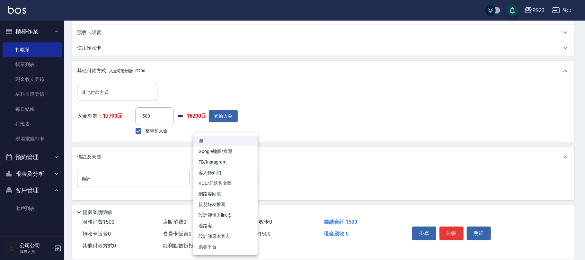
click at [211, 224] on li "過路客" at bounding box center [225, 225] width 64 height 11
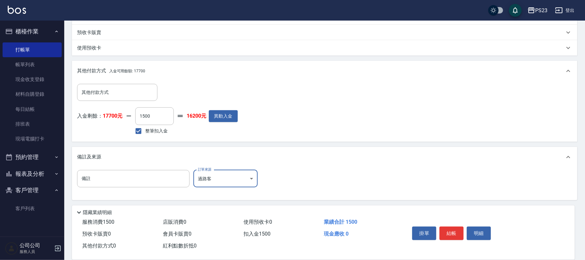
click at [251, 179] on body "PS23 登出 櫃檯作業 打帳單 帳單列表 現金收支登錄 材料自購登錄 每日結帳 排班表 現場電腦打卡 預約管理 預約管理 單日預約紀錄 單週預約紀錄 報表及…" at bounding box center [292, 48] width 585 height 426
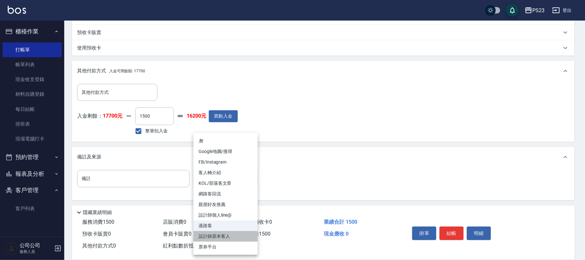
click at [216, 235] on li "設計師原本客人" at bounding box center [225, 236] width 64 height 11
type input "設計師原本客人"
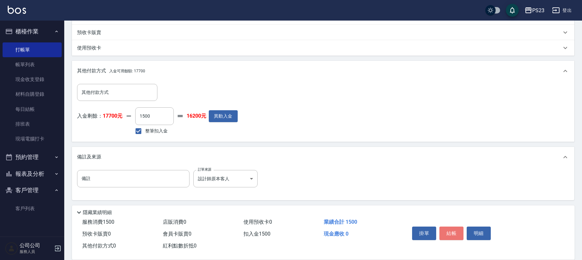
click at [452, 234] on button "結帳" at bounding box center [451, 232] width 24 height 13
type input "[DATE] 21:35"
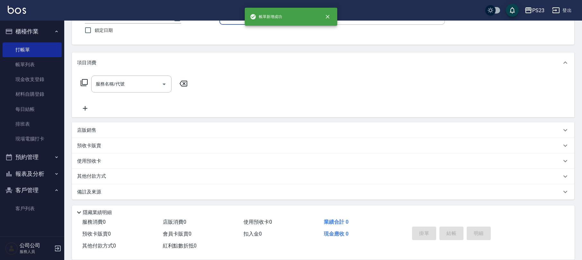
scroll to position [0, 0]
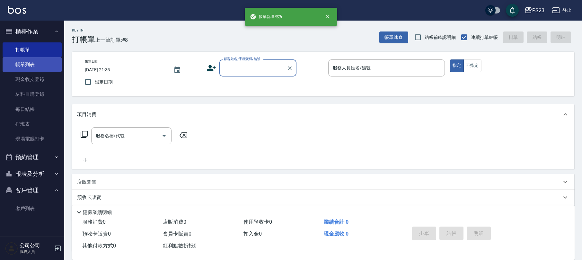
click at [50, 66] on link "帳單列表" at bounding box center [32, 64] width 59 height 15
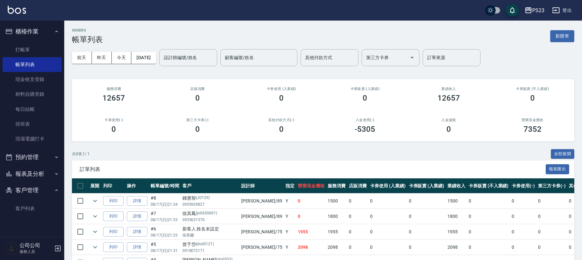
scroll to position [43, 0]
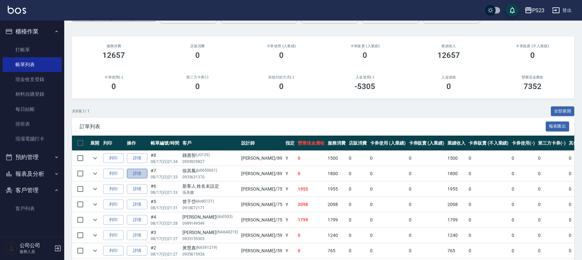
click at [140, 176] on link "詳情" at bounding box center [137, 174] width 21 height 10
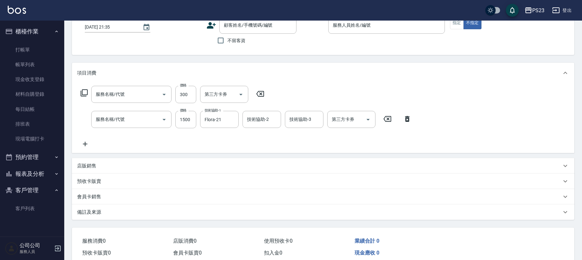
type input "[DATE] 21:33"
type input "[PERSON_NAME]-89"
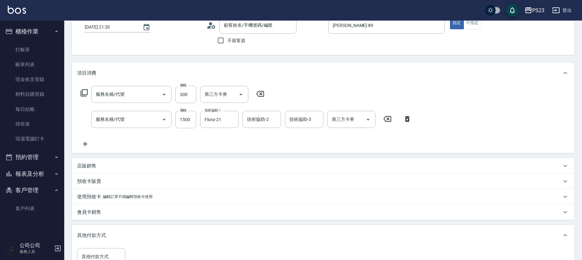
type input "[PERSON_NAME]/0935631370/jo0650601"
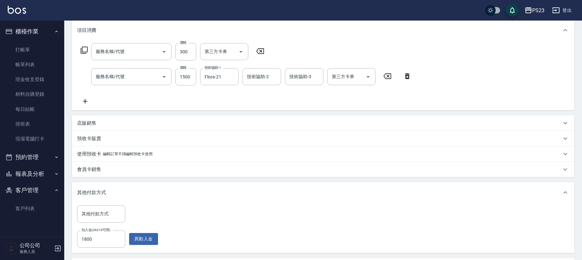
type input "中草藥加長度(652)"
type input "中草藥2000(628)"
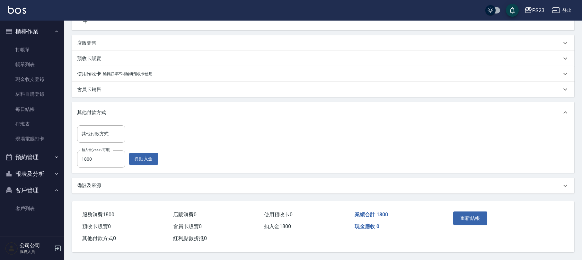
click at [228, 186] on div "備註及來源" at bounding box center [319, 185] width 484 height 7
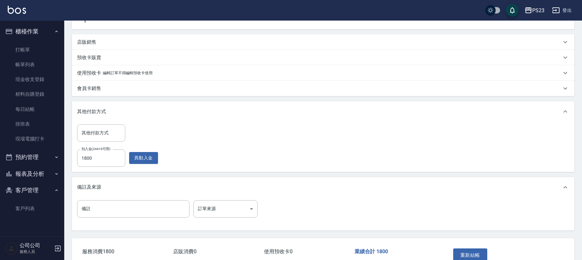
scroll to position [205, 0]
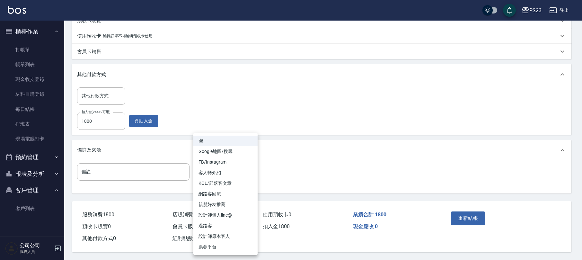
click at [253, 173] on body "PS23 登出 櫃檯作業 打帳單 帳單列表 現金收支登錄 材料自購登錄 每日結帳 排班表 現場電腦打卡 預約管理 預約管理 單日預約紀錄 單週預約紀錄 報表及…" at bounding box center [291, 28] width 582 height 463
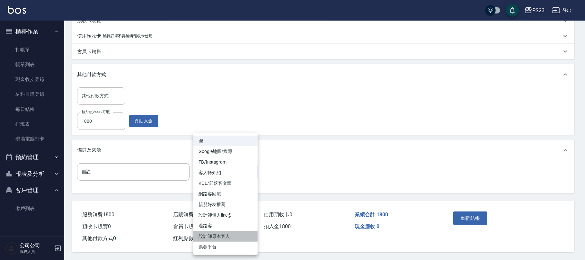
click at [222, 235] on li "設計師原本客人" at bounding box center [225, 236] width 64 height 11
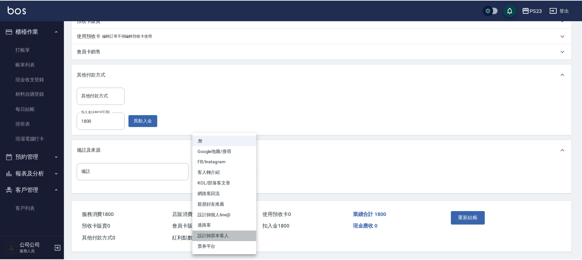
type input "設計師原本客人"
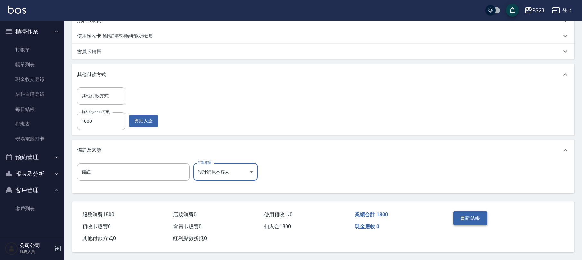
click at [468, 217] on button "重新結帳" at bounding box center [470, 217] width 34 height 13
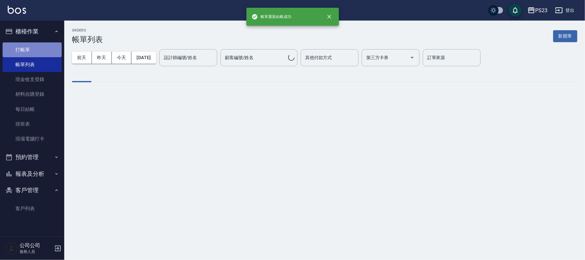
click at [42, 49] on link "打帳單" at bounding box center [32, 49] width 59 height 15
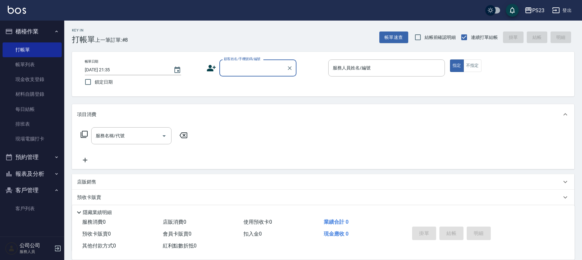
click at [255, 67] on input "顧客姓名/手機號碼/編號" at bounding box center [253, 67] width 62 height 11
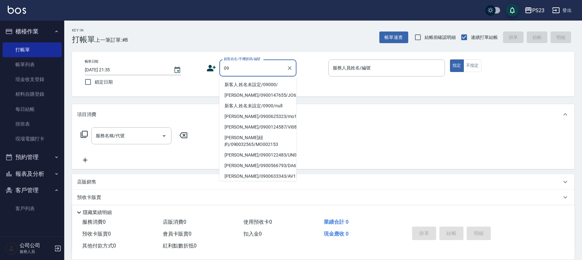
type input "0"
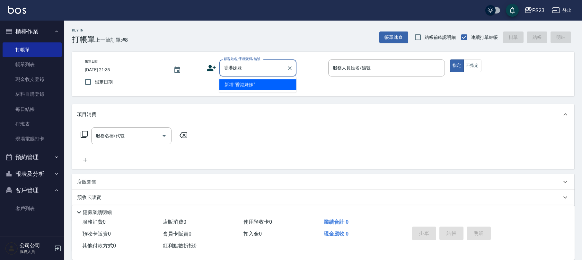
click at [246, 87] on li "新增 "香港妹妹"" at bounding box center [257, 84] width 77 height 11
type input "香港妹妹"
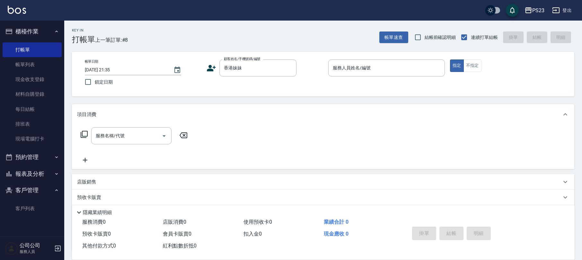
click at [209, 70] on icon at bounding box center [211, 68] width 9 height 6
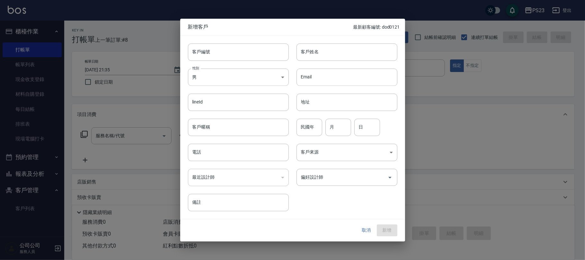
type input "香港妹妹"
click at [240, 50] on input "客戶編號" at bounding box center [238, 51] width 101 height 17
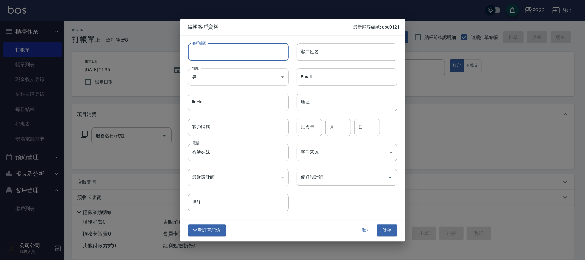
click at [245, 75] on body "PS23 登出 櫃檯作業 打帳單 帳單列表 現金收支登錄 材料自購登錄 每日結帳 排班表 現場電腦打卡 預約管理 預約管理 單日預約紀錄 單週預約紀錄 報表及…" at bounding box center [292, 156] width 585 height 312
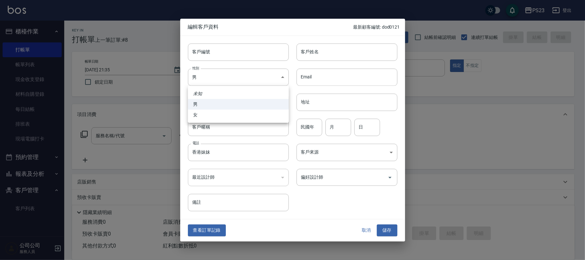
click at [207, 114] on li "女" at bounding box center [238, 115] width 101 height 11
type input "[DEMOGRAPHIC_DATA]"
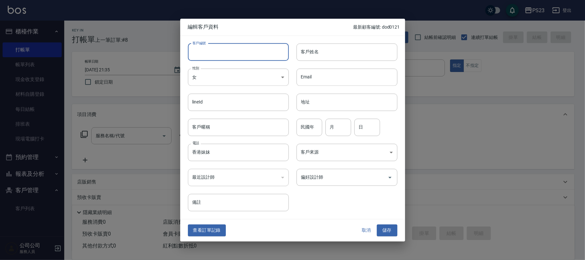
click at [223, 51] on input "客戶編號" at bounding box center [238, 51] width 101 height 17
type input "jo75879"
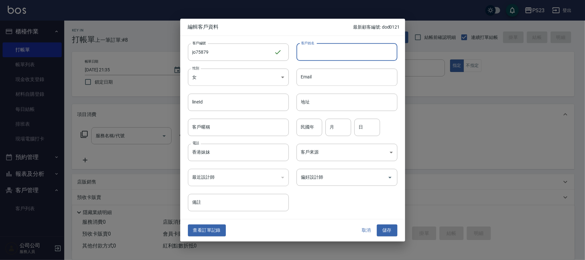
click at [331, 51] on input "客戶姓名" at bounding box center [346, 51] width 101 height 17
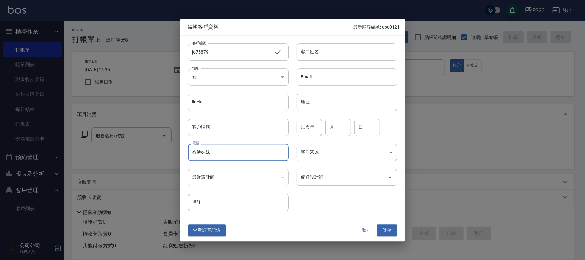
drag, startPoint x: 214, startPoint y: 154, endPoint x: 189, endPoint y: 154, distance: 24.7
click at [189, 154] on input "香港妹妹" at bounding box center [238, 152] width 101 height 17
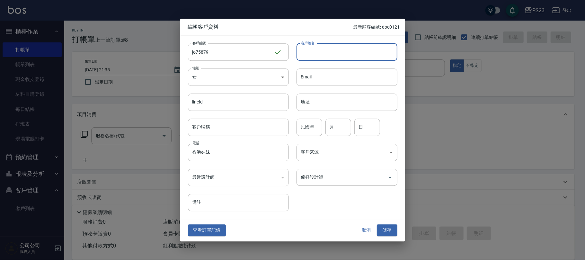
click at [314, 51] on input "客戶姓名" at bounding box center [346, 51] width 101 height 17
paste input "香港妹妹"
type input "香港妹妹"
click at [386, 230] on button "儲存" at bounding box center [387, 230] width 21 height 12
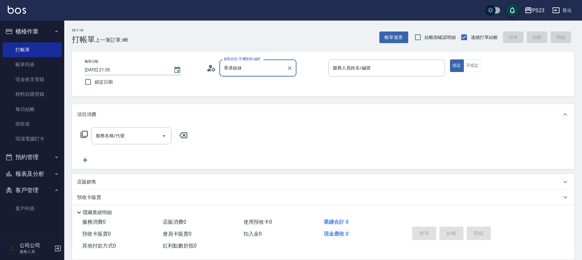
click at [264, 68] on input "香港妹妹" at bounding box center [253, 67] width 62 height 11
drag, startPoint x: 243, startPoint y: 71, endPoint x: 225, endPoint y: 71, distance: 18.0
click at [225, 71] on input "香港妹妹" at bounding box center [253, 67] width 62 height 11
paste input "香港妹妹"
click at [254, 85] on li "香港妹妹/香港妹妹/jo75879" at bounding box center [257, 84] width 77 height 11
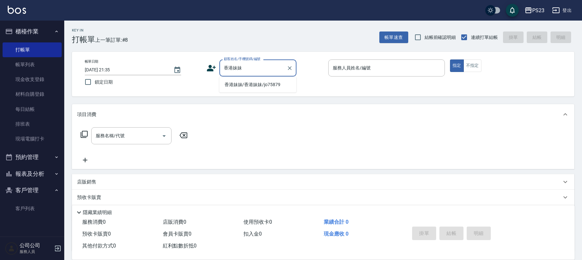
type input "香港妹妹/香港妹妹/jo75879"
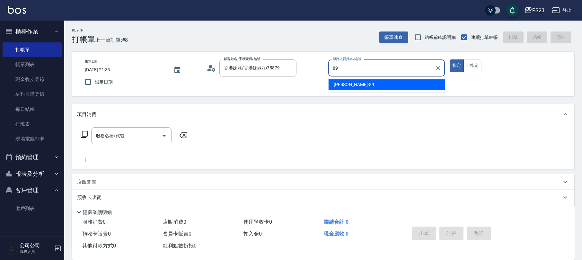
type input "[PERSON_NAME]-89"
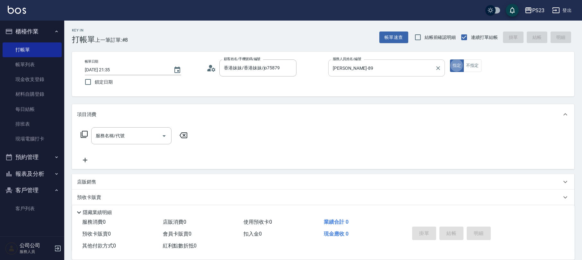
type button "true"
click at [476, 69] on button "不指定" at bounding box center [472, 65] width 18 height 13
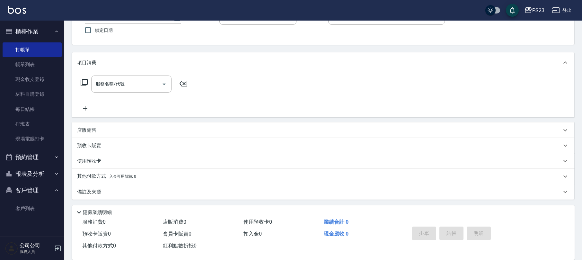
click at [155, 195] on div "備註及來源" at bounding box center [323, 191] width 502 height 15
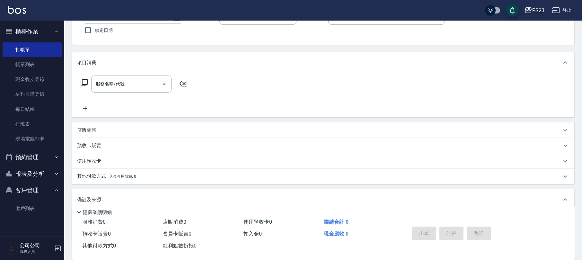
scroll to position [94, 0]
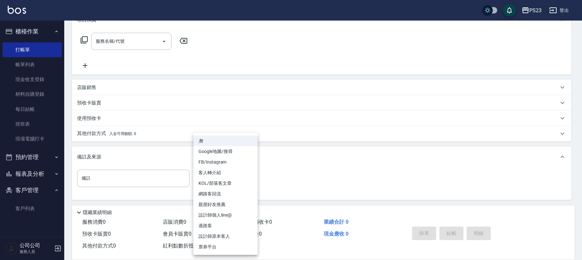
click at [236, 179] on body "PS23 登出 櫃檯作業 打帳單 帳單列表 現金收支登錄 材料自購登錄 每日結帳 排班表 現場電腦打卡 預約管理 預約管理 單日預約紀錄 單週預約紀錄 報表及…" at bounding box center [291, 83] width 582 height 355
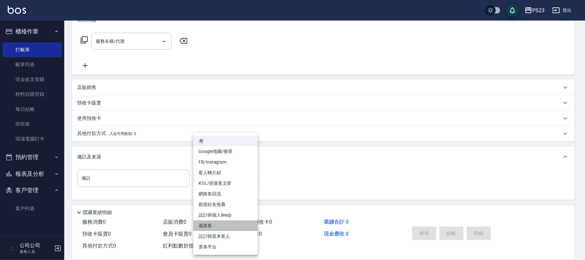
click at [218, 225] on li "過路客" at bounding box center [225, 225] width 64 height 11
type input "過路客"
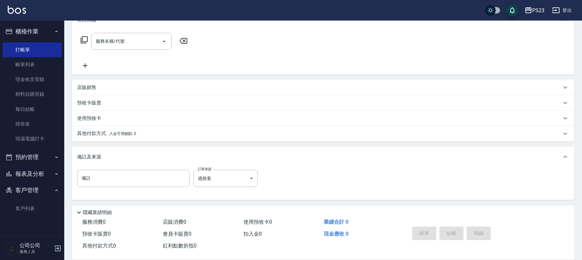
click at [308, 189] on div "備註 備註 訂單來源 過路客 過路客 訂單來源" at bounding box center [323, 182] width 492 height 25
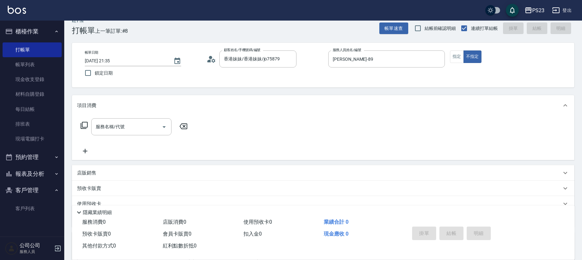
click at [85, 122] on icon at bounding box center [84, 125] width 8 height 8
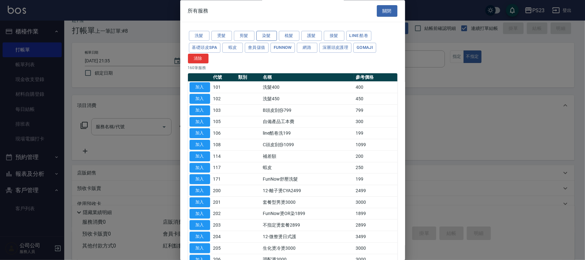
click at [269, 39] on button "染髮" at bounding box center [266, 36] width 21 height 10
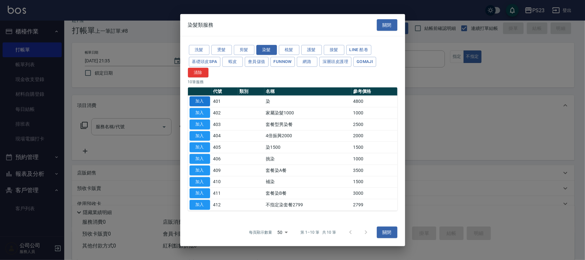
click at [198, 98] on button "加入" at bounding box center [199, 101] width 21 height 10
type input "染(401)"
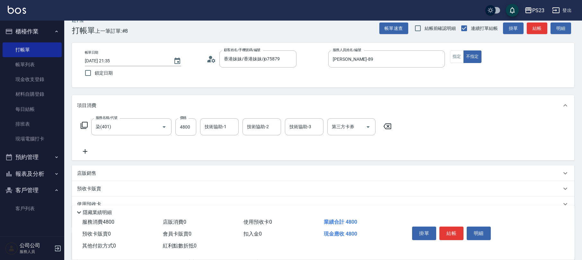
click at [188, 136] on div "服務名稱/代號 染(401) 服務名稱/代號 價格 4800 價格 技術協助-1 技術協助-1 技術協助-2 技術協助-2 技術協助-3 技術協助-3 第三方…" at bounding box center [236, 136] width 318 height 37
click at [185, 133] on input "4800" at bounding box center [185, 126] width 21 height 17
type input "4000"
type input "[PERSON_NAME]-89"
type input "Flora-21"
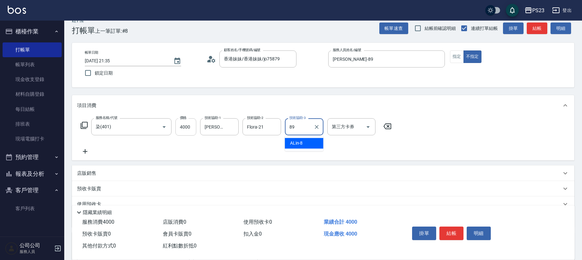
type input "[PERSON_NAME]-89"
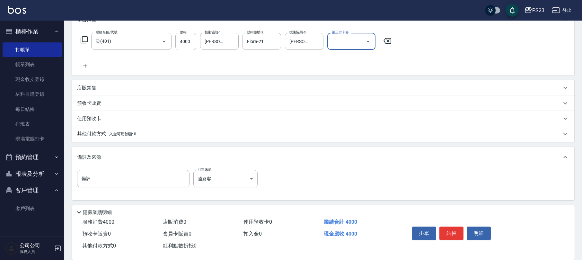
click at [142, 132] on div "其他付款方式 入金可用餘額: 0" at bounding box center [319, 133] width 484 height 7
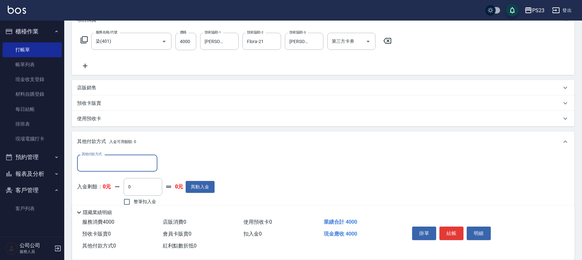
scroll to position [165, 0]
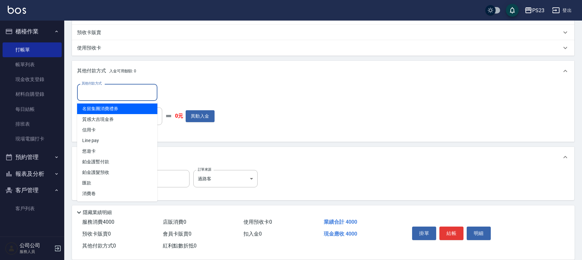
click at [131, 94] on input "其他付款方式" at bounding box center [117, 92] width 75 height 11
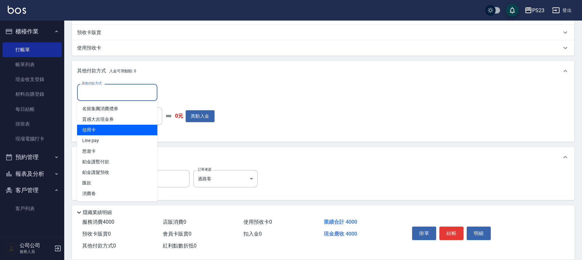
click at [117, 130] on span "信用卡" at bounding box center [117, 130] width 80 height 11
type input "信用卡"
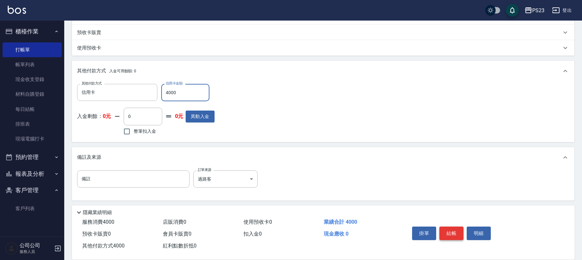
type input "4000"
click at [458, 232] on button "結帳" at bounding box center [451, 232] width 24 height 13
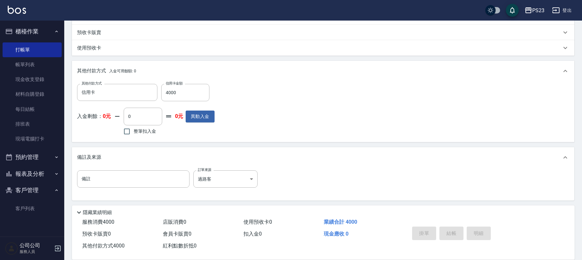
type input "[DATE] 21:37"
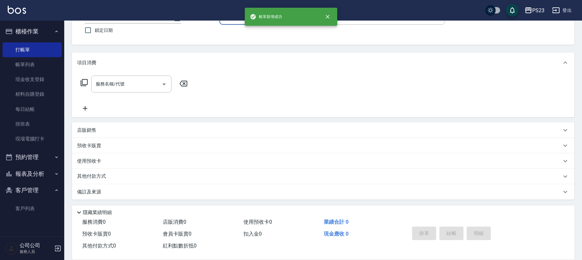
scroll to position [0, 0]
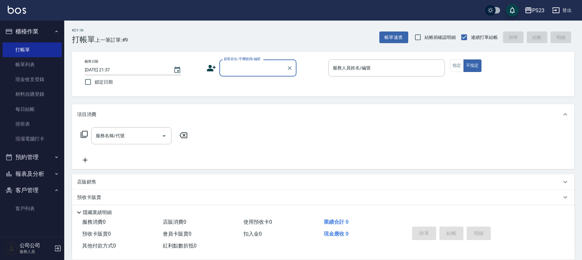
click at [21, 25] on button "櫃檯作業" at bounding box center [32, 31] width 59 height 17
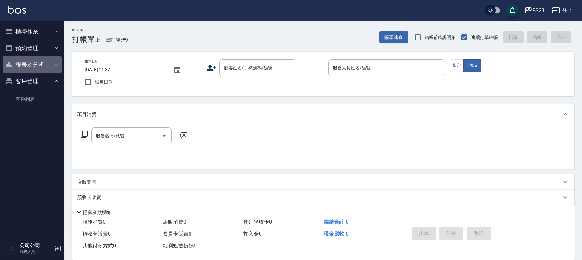
click at [28, 63] on button "報表及分析" at bounding box center [32, 64] width 59 height 17
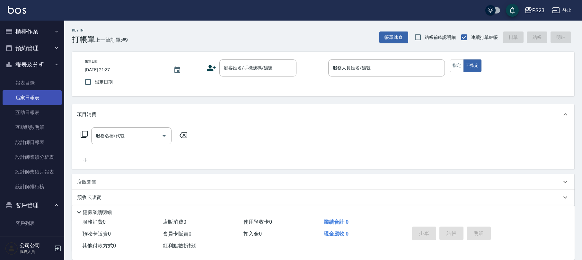
click at [37, 97] on link "店家日報表" at bounding box center [32, 97] width 59 height 15
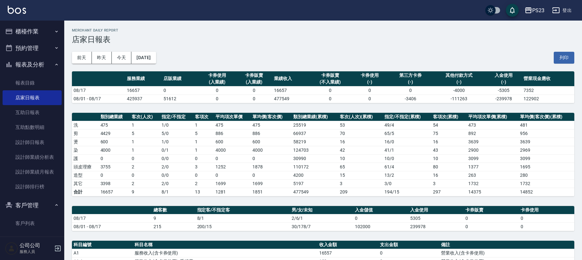
scroll to position [128, 0]
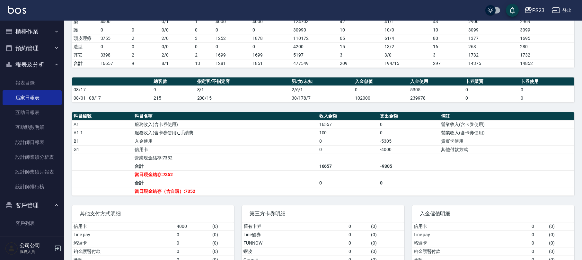
click at [35, 27] on button "櫃檯作業" at bounding box center [32, 31] width 59 height 17
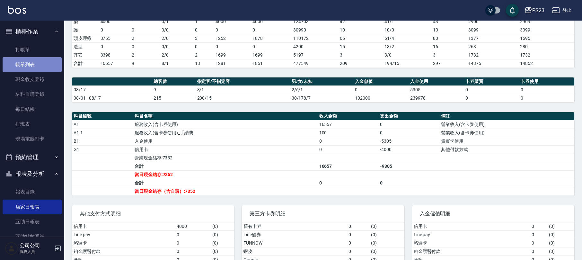
click at [42, 66] on link "帳單列表" at bounding box center [32, 64] width 59 height 15
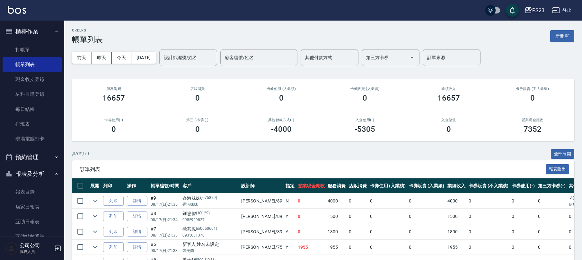
scroll to position [85, 0]
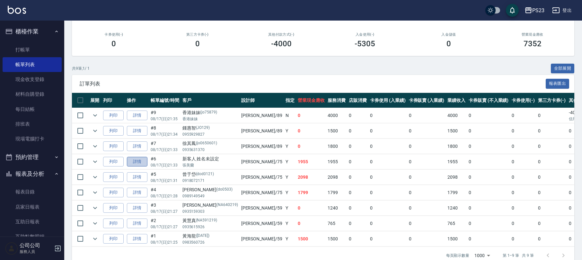
click at [145, 162] on link "詳情" at bounding box center [137, 162] width 21 height 10
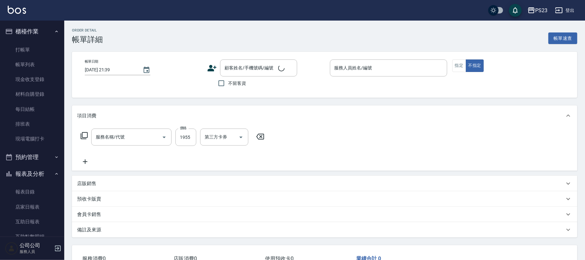
type input "[DATE] 21:33"
type input "Donna-75"
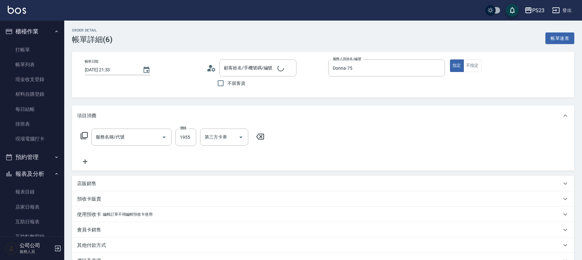
type input "新客人 姓名未設定/[PERSON_NAME]/null"
type input "中草藥2000(628)"
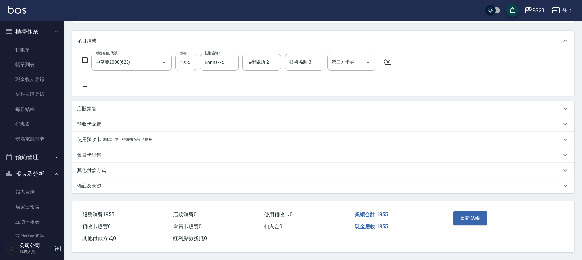
click at [142, 168] on div "其他付款方式" at bounding box center [319, 170] width 484 height 7
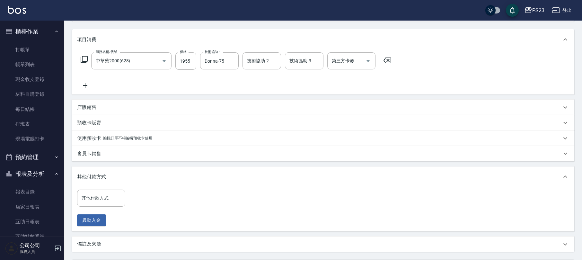
scroll to position [136, 0]
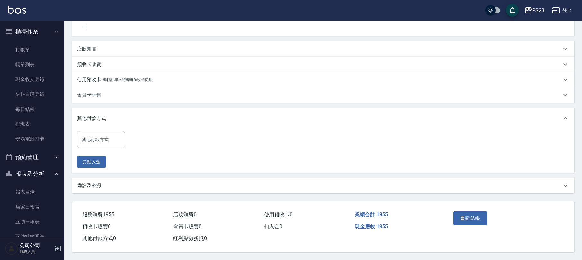
click at [116, 139] on input "其他付款方式" at bounding box center [101, 139] width 42 height 11
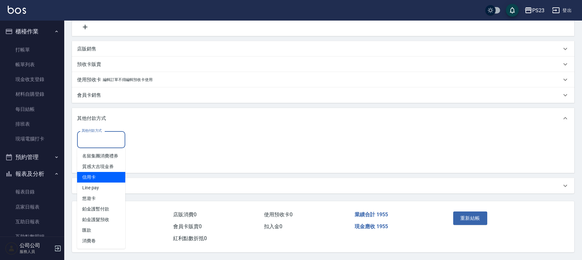
click at [113, 172] on span "信用卡" at bounding box center [101, 177] width 48 height 11
type input "信用卡"
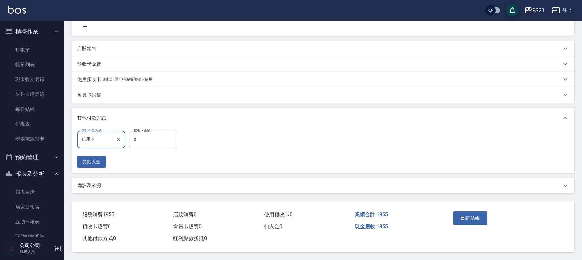
click at [156, 141] on input "0" at bounding box center [153, 139] width 48 height 17
type input "1955"
click at [472, 217] on button "重新結帳" at bounding box center [470, 217] width 34 height 13
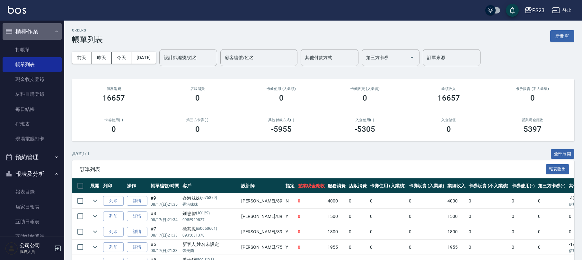
click at [54, 31] on icon "button" at bounding box center [56, 31] width 5 height 5
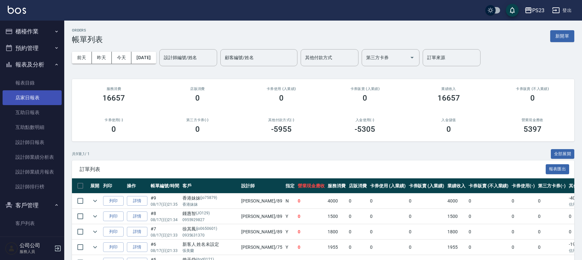
click at [40, 94] on link "店家日報表" at bounding box center [32, 97] width 59 height 15
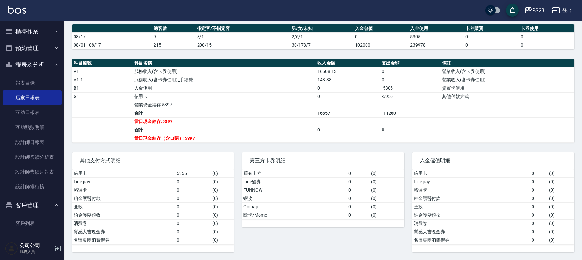
scroll to position [185, 0]
click at [46, 113] on link "互助日報表" at bounding box center [32, 112] width 59 height 15
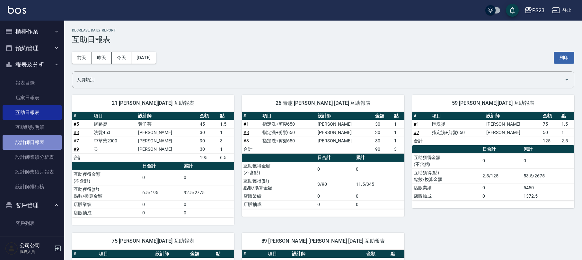
click at [33, 141] on link "設計師日報表" at bounding box center [32, 142] width 59 height 15
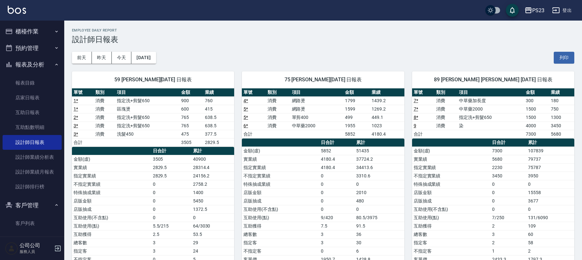
click at [42, 62] on button "報表及分析" at bounding box center [32, 64] width 59 height 17
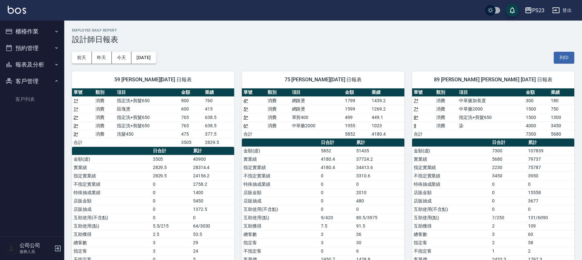
click at [31, 32] on button "櫃檯作業" at bounding box center [32, 31] width 59 height 17
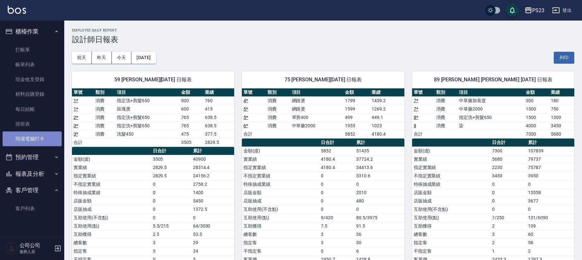
drag, startPoint x: 35, startPoint y: 137, endPoint x: 38, endPoint y: 141, distance: 4.8
click at [34, 139] on link "現場電腦打卡" at bounding box center [32, 138] width 59 height 15
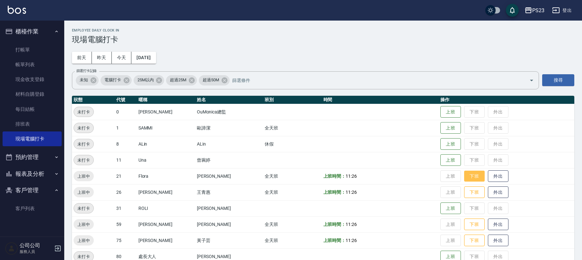
click at [464, 175] on button "下班" at bounding box center [474, 176] width 21 height 11
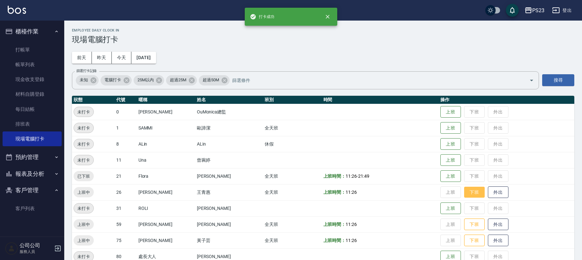
click at [468, 194] on button "下班" at bounding box center [474, 192] width 21 height 11
drag, startPoint x: 465, startPoint y: 222, endPoint x: 468, endPoint y: 225, distance: 4.3
click at [468, 225] on button "下班" at bounding box center [474, 224] width 21 height 11
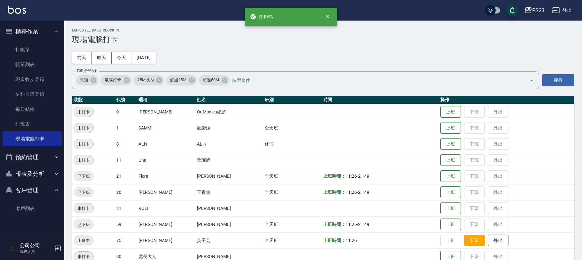
click at [464, 238] on button "下班" at bounding box center [474, 240] width 21 height 11
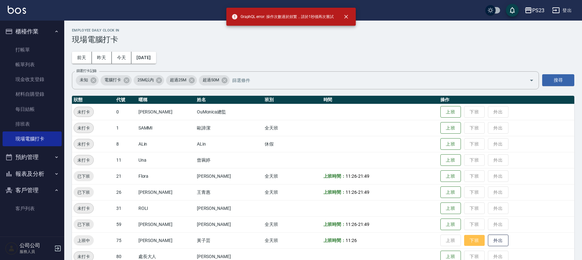
click at [464, 238] on button "下班" at bounding box center [474, 240] width 21 height 11
